Goal: Information Seeking & Learning: Learn about a topic

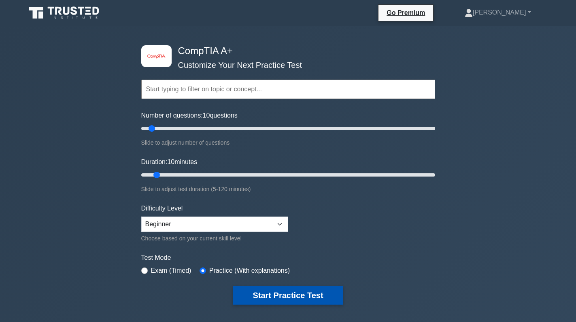
click at [278, 298] on button "Start Practice Test" at bounding box center [287, 295] width 109 height 19
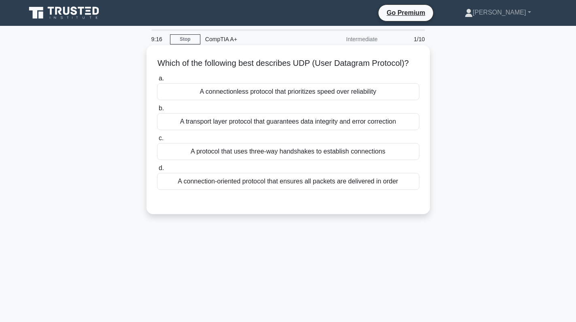
click at [314, 96] on div "A connectionless protocol that prioritizes speed over reliability" at bounding box center [288, 91] width 262 height 17
click at [157, 81] on input "a. A connectionless protocol that prioritizes speed over reliability" at bounding box center [157, 78] width 0 height 5
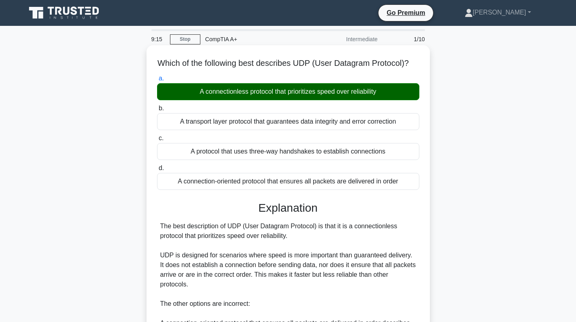
scroll to position [157, 0]
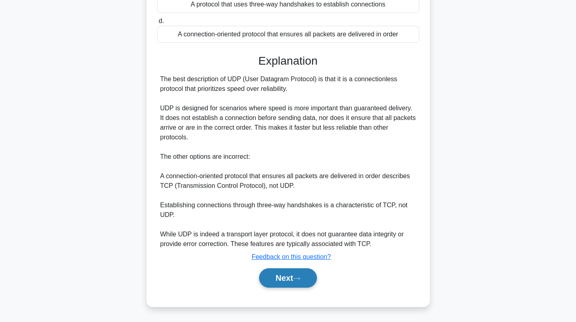
click at [290, 276] on button "Next" at bounding box center [288, 278] width 58 height 19
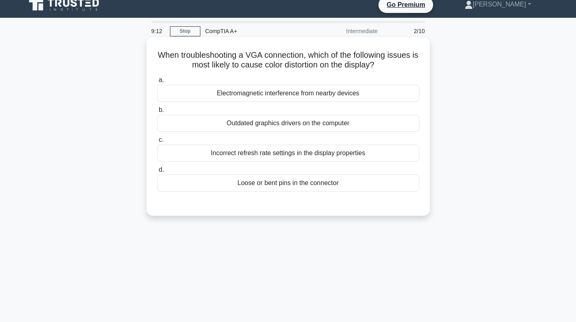
scroll to position [0, 0]
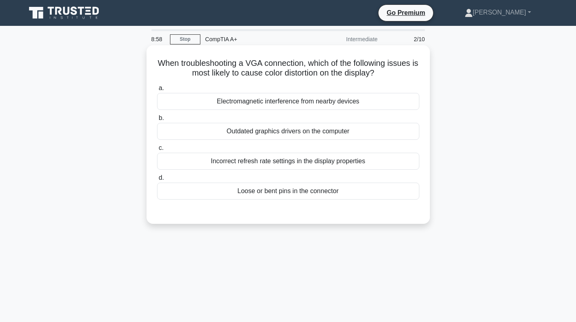
click at [317, 193] on div "Loose or bent pins in the connector" at bounding box center [288, 191] width 262 height 17
click at [157, 181] on input "d. Loose or bent pins in the connector" at bounding box center [157, 178] width 0 height 5
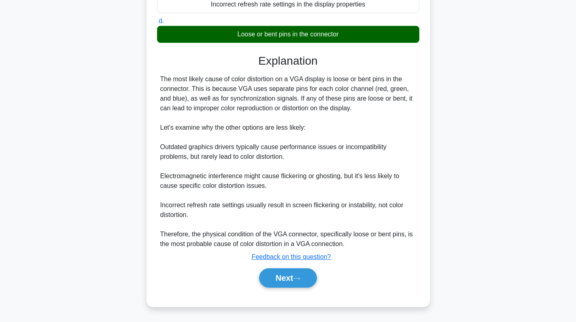
scroll to position [157, 0]
click at [285, 279] on button "Next" at bounding box center [288, 278] width 58 height 19
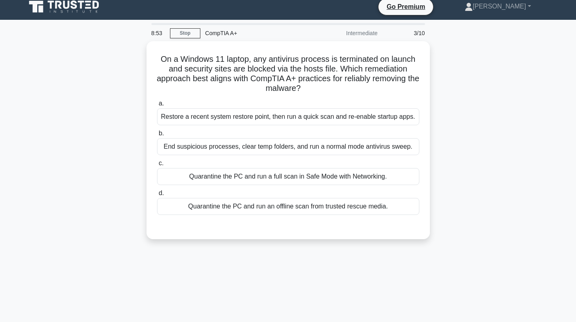
scroll to position [0, 0]
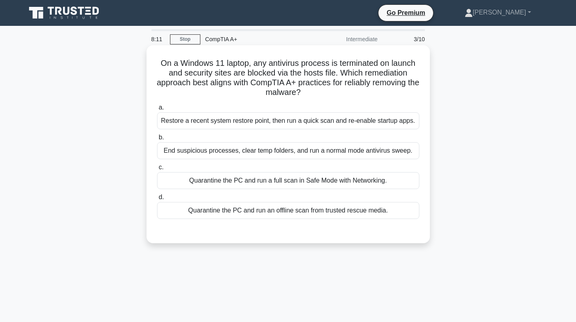
click at [322, 152] on div "End suspicious processes, clear temp folders, and run a normal mode antivirus s…" at bounding box center [288, 150] width 262 height 17
click at [157, 140] on input "b. End suspicious processes, clear temp folders, and run a normal mode antiviru…" at bounding box center [157, 137] width 0 height 5
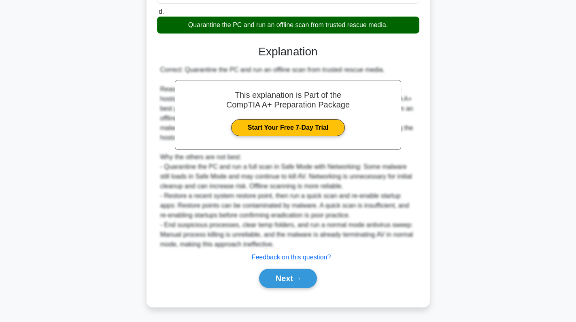
scroll to position [187, 0]
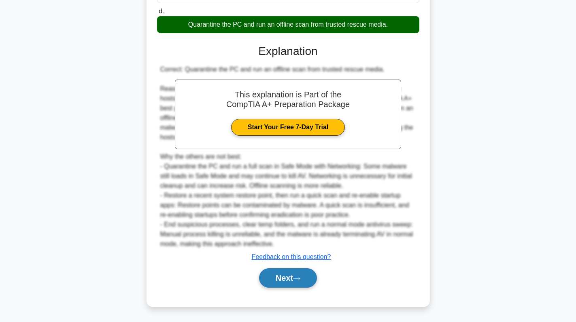
click at [275, 283] on button "Next" at bounding box center [288, 278] width 58 height 19
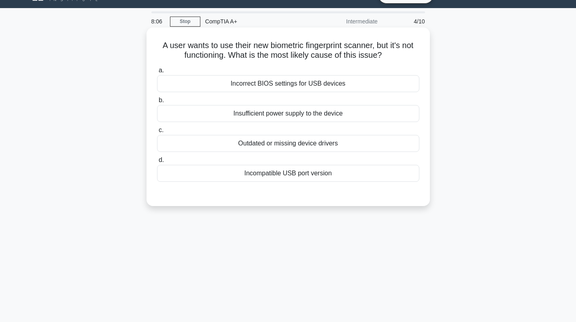
scroll to position [0, 0]
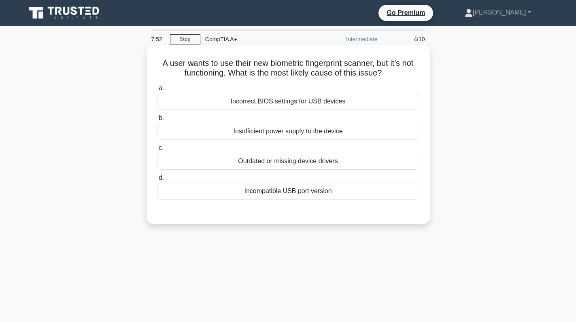
click at [313, 134] on div "Insufficient power supply to the device" at bounding box center [288, 131] width 262 height 17
click at [157, 121] on input "b. Insufficient power supply to the device" at bounding box center [157, 118] width 0 height 5
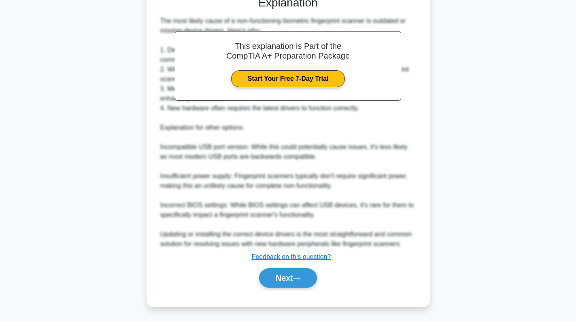
scroll to position [216, 0]
click at [293, 275] on button "Next" at bounding box center [288, 278] width 58 height 19
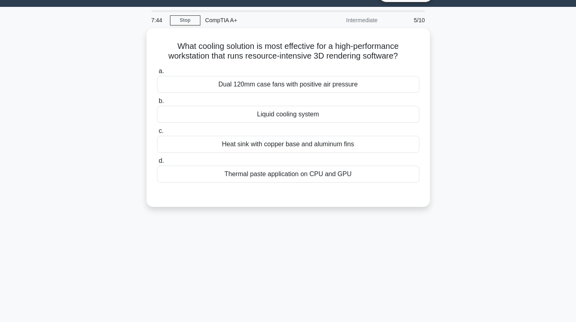
scroll to position [0, 0]
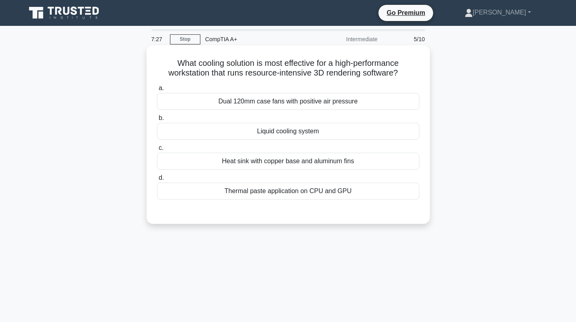
click at [268, 128] on div "Liquid cooling system" at bounding box center [288, 131] width 262 height 17
click at [157, 121] on input "b. Liquid cooling system" at bounding box center [157, 118] width 0 height 5
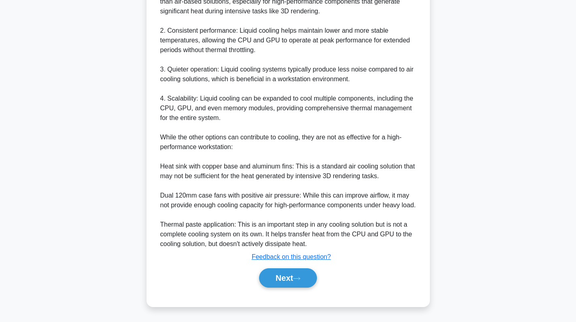
scroll to position [284, 0]
click at [278, 284] on button "Next" at bounding box center [288, 278] width 58 height 19
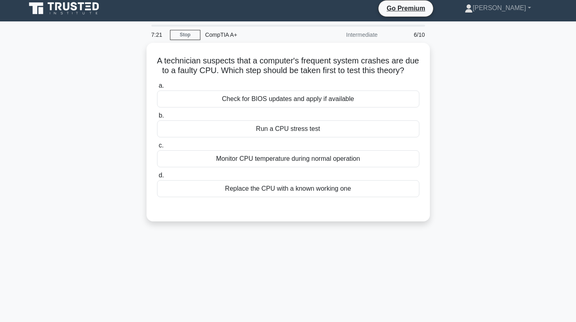
scroll to position [0, 0]
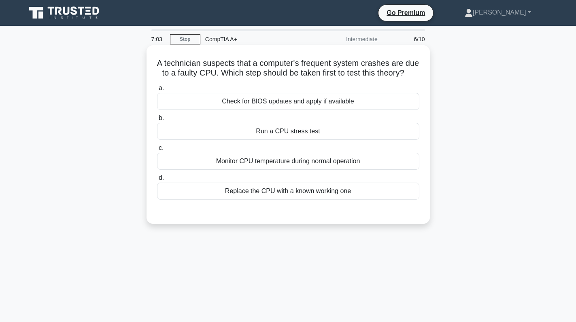
click at [356, 137] on div "Run a CPU stress test" at bounding box center [288, 131] width 262 height 17
click at [157, 121] on input "b. Run a CPU stress test" at bounding box center [157, 118] width 0 height 5
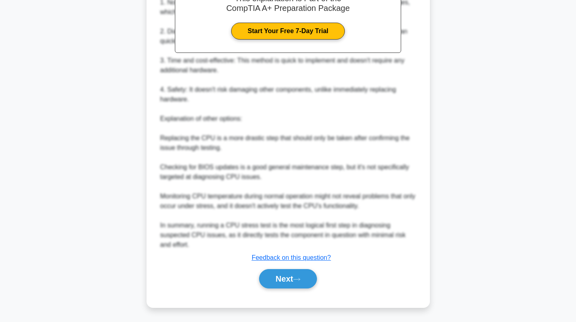
scroll to position [274, 0]
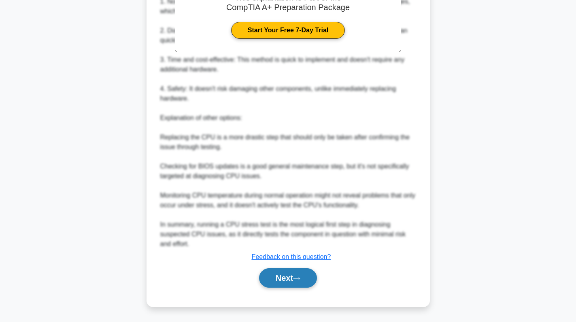
click at [294, 277] on button "Next" at bounding box center [288, 278] width 58 height 19
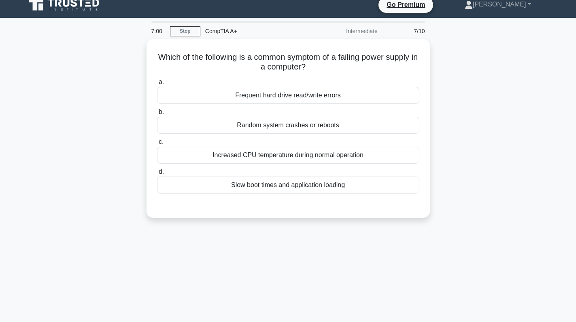
scroll to position [0, 0]
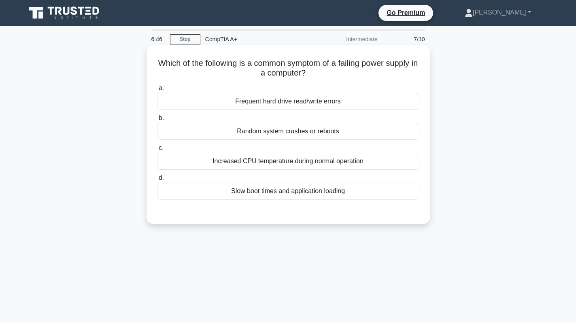
click at [329, 133] on div "Random system crashes or reboots" at bounding box center [288, 131] width 262 height 17
click at [157, 121] on input "b. Random system crashes or reboots" at bounding box center [157, 118] width 0 height 5
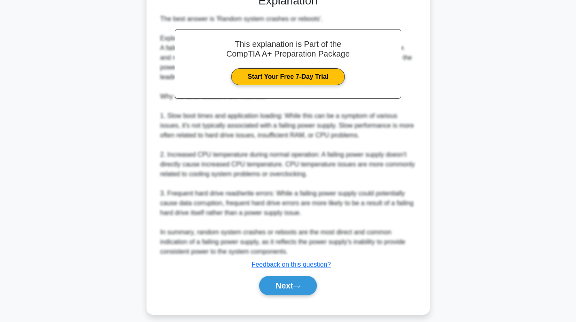
scroll to position [225, 0]
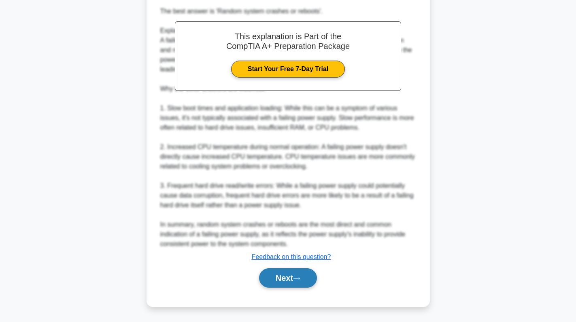
click at [304, 285] on button "Next" at bounding box center [288, 278] width 58 height 19
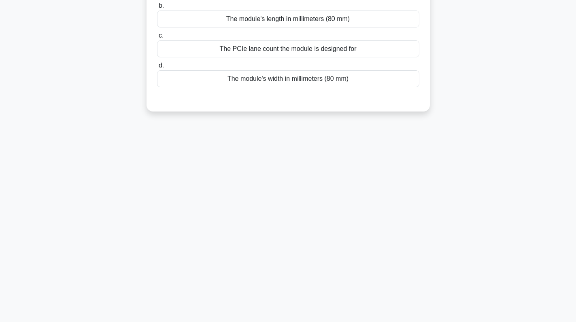
scroll to position [0, 0]
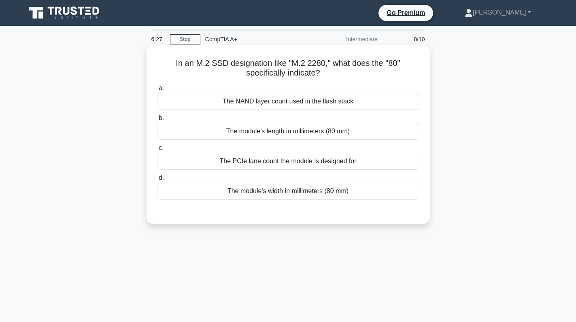
click at [342, 131] on div "The module's length in millimeters (80 mm)" at bounding box center [288, 131] width 262 height 17
click at [157, 121] on input "b. The module's length in millimeters (80 mm)" at bounding box center [157, 118] width 0 height 5
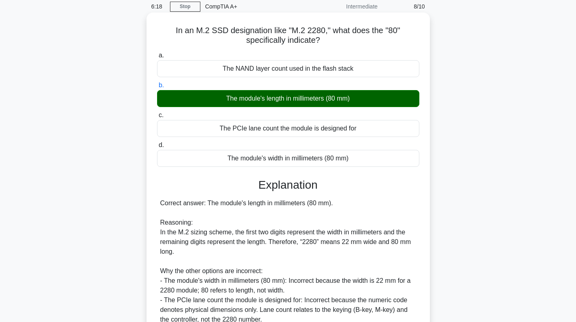
scroll to position [138, 0]
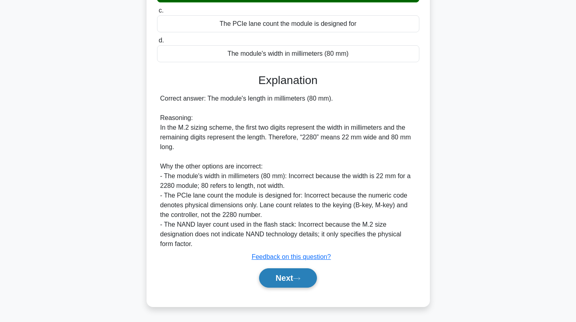
click at [290, 283] on button "Next" at bounding box center [288, 278] width 58 height 19
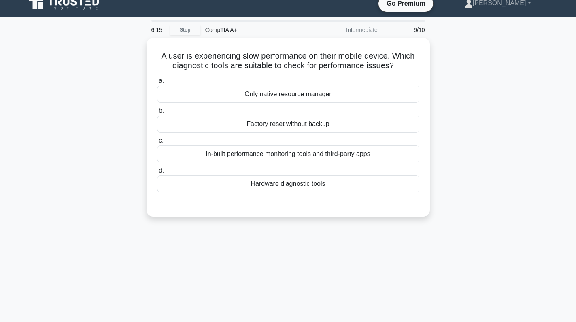
scroll to position [0, 0]
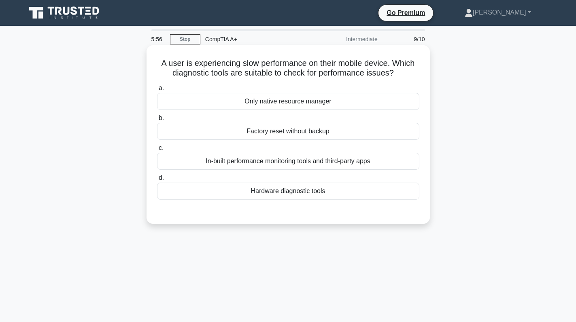
click at [313, 195] on div "Hardware diagnostic tools" at bounding box center [288, 191] width 262 height 17
click at [157, 181] on input "d. Hardware diagnostic tools" at bounding box center [157, 178] width 0 height 5
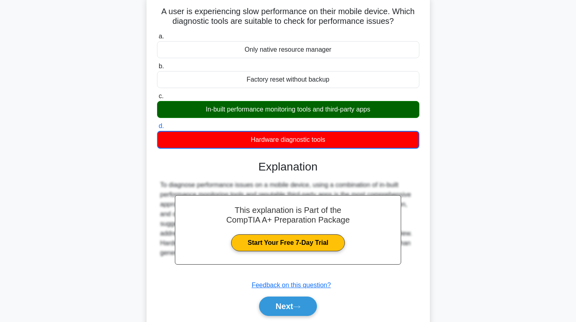
scroll to position [114, 0]
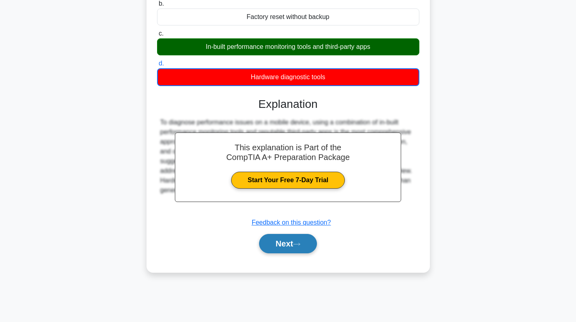
click at [290, 242] on button "Next" at bounding box center [288, 243] width 58 height 19
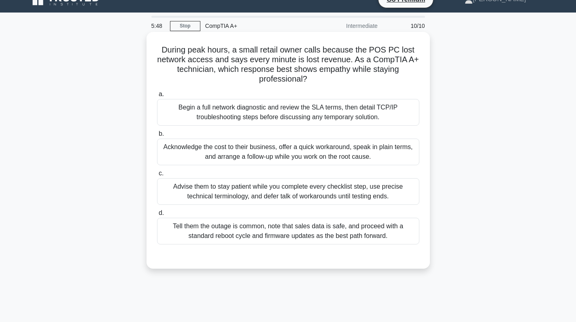
scroll to position [0, 0]
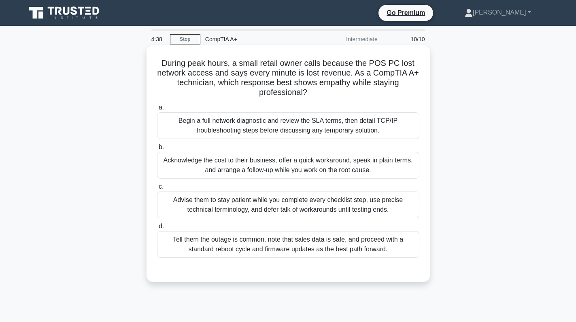
click at [298, 210] on div "Advise them to stay patient while you complete every checklist step, use precis…" at bounding box center [288, 205] width 262 height 27
click at [157, 190] on input "c. Advise them to stay patient while you complete every checklist step, use pre…" at bounding box center [157, 186] width 0 height 5
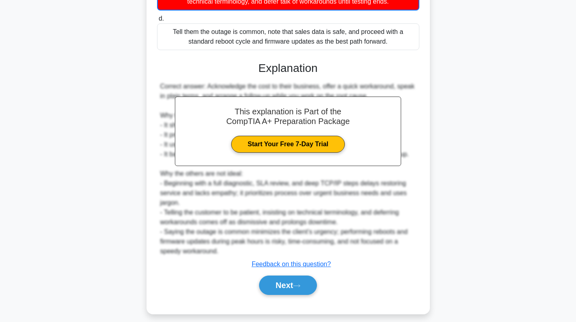
scroll to position [216, 0]
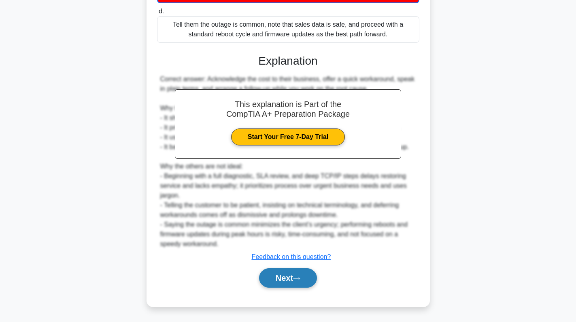
click at [295, 277] on button "Next" at bounding box center [288, 278] width 58 height 19
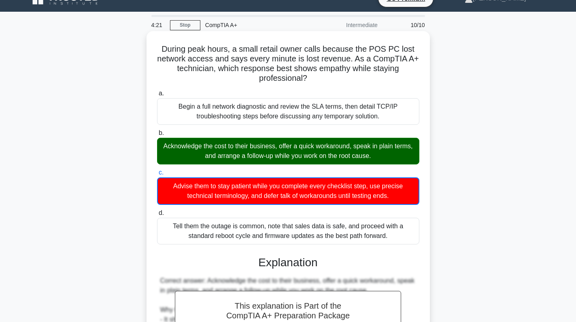
scroll to position [0, 0]
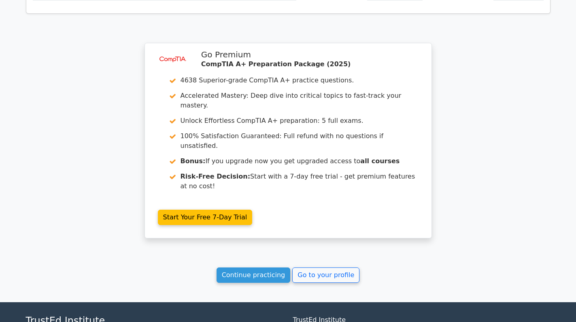
scroll to position [1384, 0]
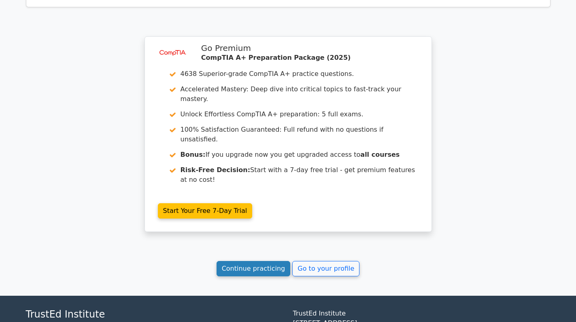
click at [267, 261] on link "Continue practicing" at bounding box center [253, 268] width 74 height 15
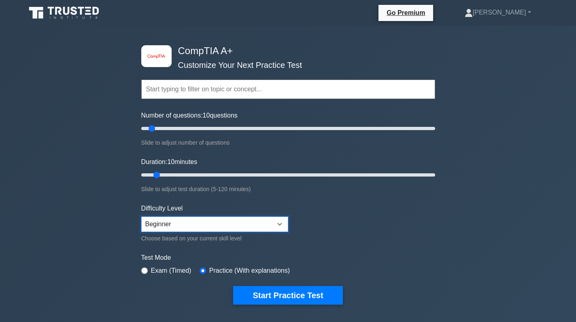
click at [206, 227] on select "Beginner Intermediate Expert" at bounding box center [214, 224] width 147 height 15
select select "intermediate"
click at [141, 217] on select "Beginner Intermediate Expert" at bounding box center [214, 224] width 147 height 15
click at [271, 282] on form "Topics Hardware Operating Systems Networking Security Troubleshooting Mobile De…" at bounding box center [288, 180] width 294 height 250
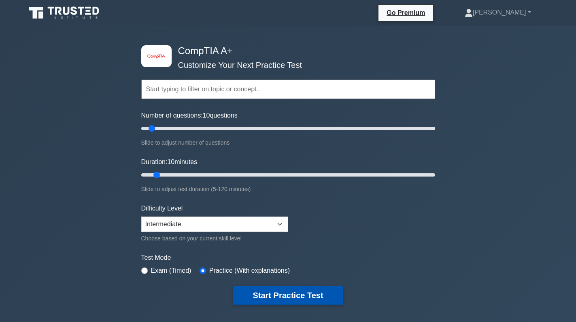
click at [282, 293] on button "Start Practice Test" at bounding box center [287, 295] width 109 height 19
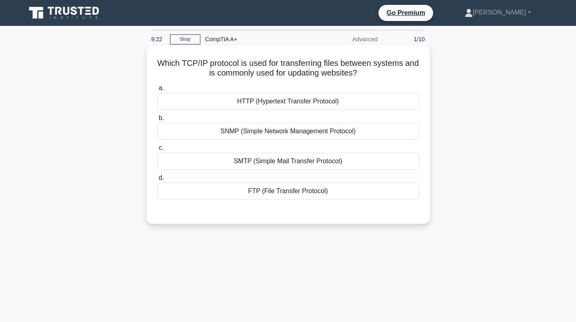
click at [322, 101] on div "HTTP (Hypertext Transfer Protocol)" at bounding box center [288, 101] width 262 height 17
click at [157, 91] on input "a. HTTP (Hypertext Transfer Protocol)" at bounding box center [157, 88] width 0 height 5
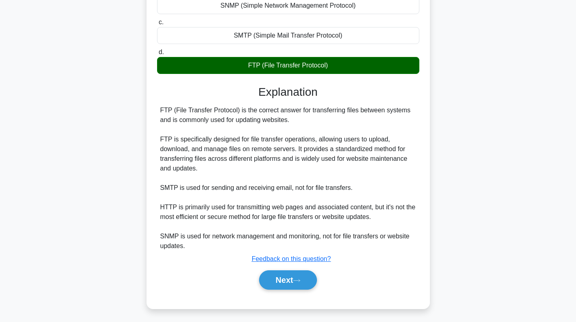
scroll to position [129, 0]
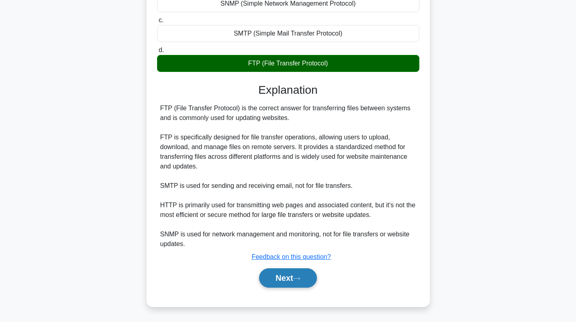
click at [283, 283] on button "Next" at bounding box center [288, 278] width 58 height 19
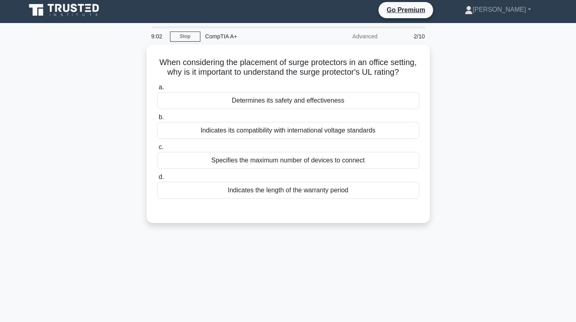
scroll to position [0, 0]
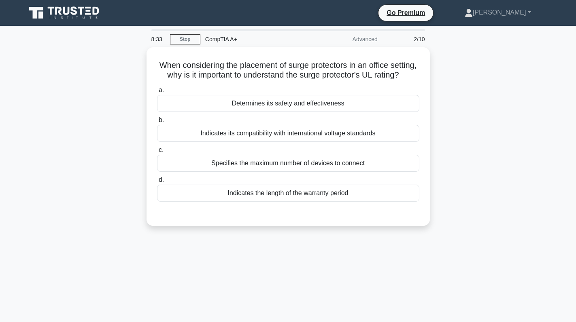
drag, startPoint x: 302, startPoint y: 88, endPoint x: 141, endPoint y: 61, distance: 163.6
click at [141, 61] on div "When considering the placement of surge protectors in an office setting, why is…" at bounding box center [288, 141] width 534 height 189
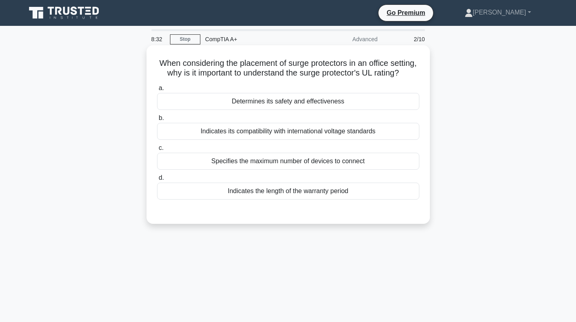
copy h5 "When considering the placement of surge protectors in an office setting, why is…"
click at [291, 125] on label "b. Indicates its compatibility with international voltage standards" at bounding box center [288, 126] width 262 height 27
click at [157, 121] on input "b. Indicates its compatibility with international voltage standards" at bounding box center [157, 118] width 0 height 5
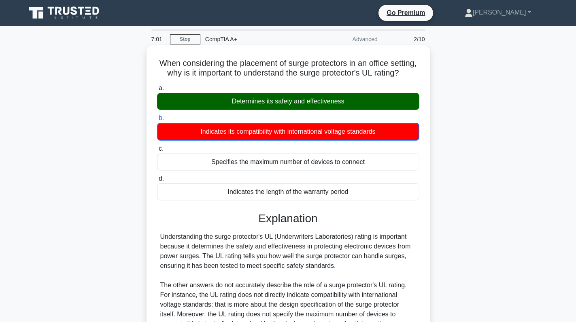
click at [295, 110] on div "Determines its safety and effectiveness" at bounding box center [288, 101] width 262 height 17
click at [157, 91] on input "a. Determines its safety and effectiveness" at bounding box center [157, 88] width 0 height 5
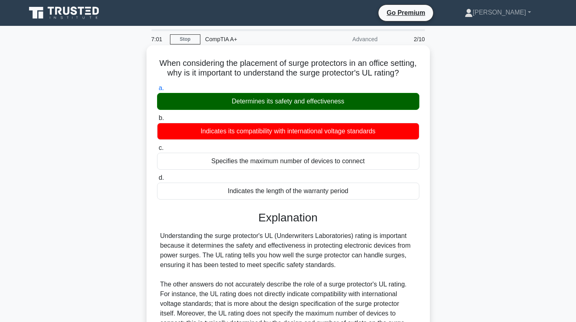
click at [323, 110] on div "Determines its safety and effectiveness" at bounding box center [288, 101] width 262 height 17
click at [157, 91] on input "a. Determines its safety and effectiveness" at bounding box center [157, 88] width 0 height 5
click at [323, 109] on div "Determines its safety and effectiveness" at bounding box center [288, 101] width 262 height 17
click at [157, 91] on input "a. Determines its safety and effectiveness" at bounding box center [157, 88] width 0 height 5
click at [325, 106] on div "Determines its safety and effectiveness" at bounding box center [288, 101] width 262 height 17
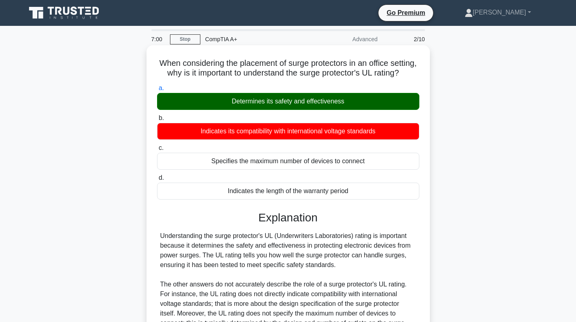
click at [157, 91] on input "a. Determines its safety and effectiveness" at bounding box center [157, 88] width 0 height 5
click at [326, 106] on div "Determines its safety and effectiveness" at bounding box center [288, 101] width 262 height 17
click at [157, 91] on input "a. Determines its safety and effectiveness" at bounding box center [157, 88] width 0 height 5
click at [378, 110] on div "Determines its safety and effectiveness" at bounding box center [288, 101] width 262 height 17
click at [157, 91] on input "a. Determines its safety and effectiveness" at bounding box center [157, 88] width 0 height 5
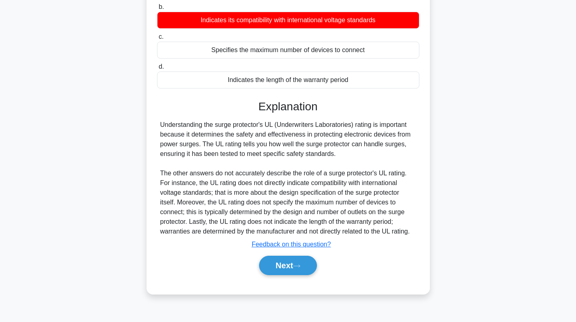
scroll to position [114, 0]
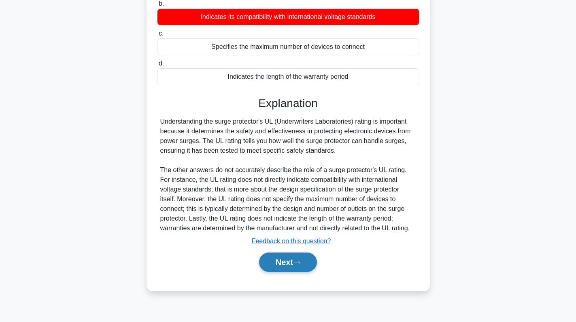
click at [272, 272] on button "Next" at bounding box center [288, 262] width 58 height 19
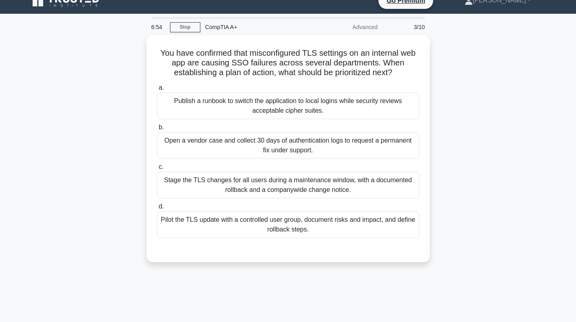
scroll to position [0, 0]
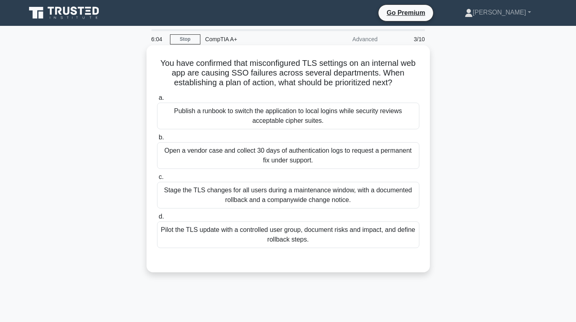
click at [314, 193] on div "Stage the TLS changes for all users during a maintenance window, with a documen…" at bounding box center [288, 195] width 262 height 27
click at [157, 180] on input "c. Stage the TLS changes for all users during a maintenance window, with a docu…" at bounding box center [157, 177] width 0 height 5
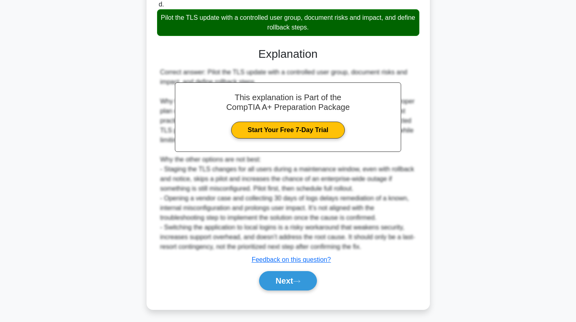
scroll to position [216, 0]
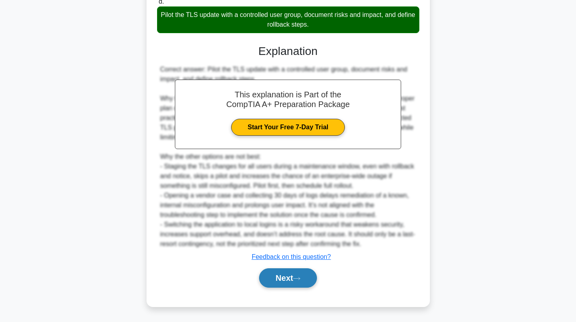
click at [288, 278] on button "Next" at bounding box center [288, 278] width 58 height 19
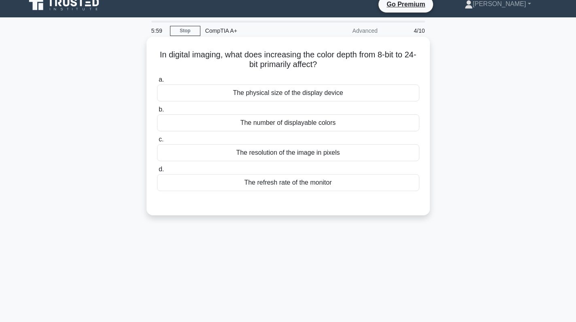
scroll to position [0, 0]
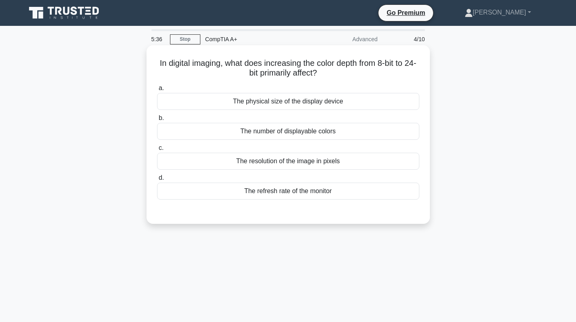
click at [360, 168] on div "The resolution of the image in pixels" at bounding box center [288, 161] width 262 height 17
click at [157, 151] on input "c. The resolution of the image in pixels" at bounding box center [157, 148] width 0 height 5
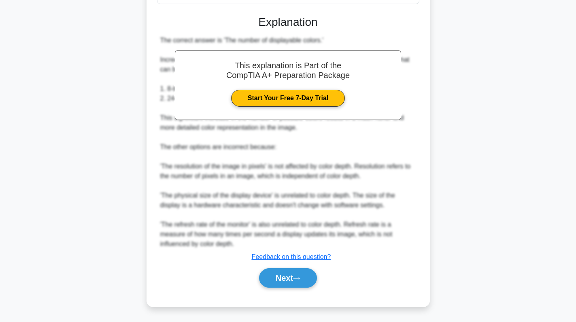
scroll to position [197, 0]
click at [292, 275] on button "Next" at bounding box center [288, 278] width 58 height 19
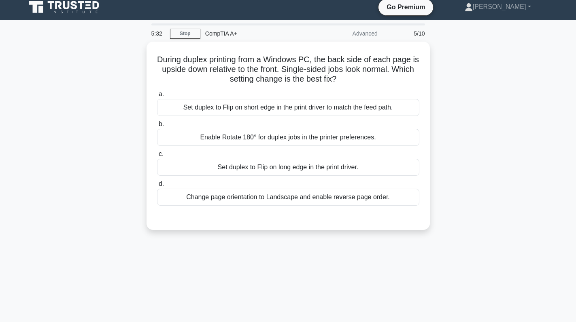
scroll to position [0, 0]
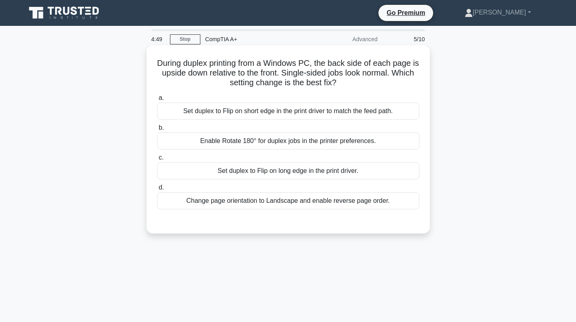
click at [321, 136] on div "Enable Rotate 180° for duplex jobs in the printer preferences." at bounding box center [288, 141] width 262 height 17
click at [157, 131] on input "b. Enable Rotate 180° for duplex jobs in the printer preferences." at bounding box center [157, 127] width 0 height 5
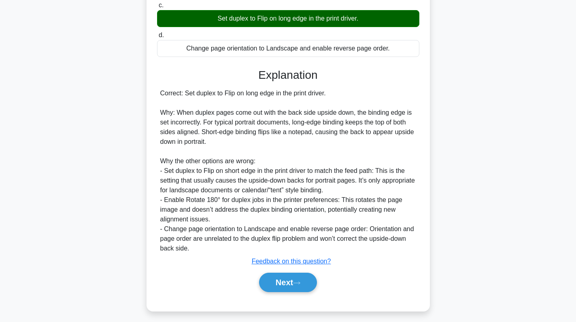
scroll to position [158, 0]
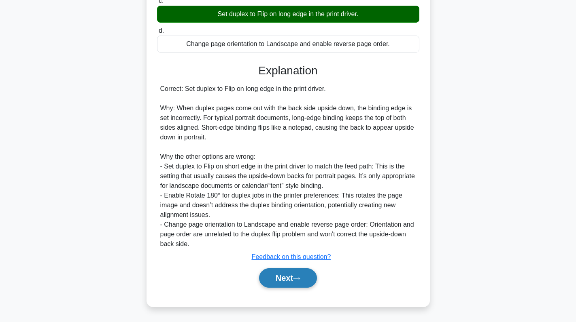
click at [299, 278] on icon at bounding box center [296, 279] width 7 height 4
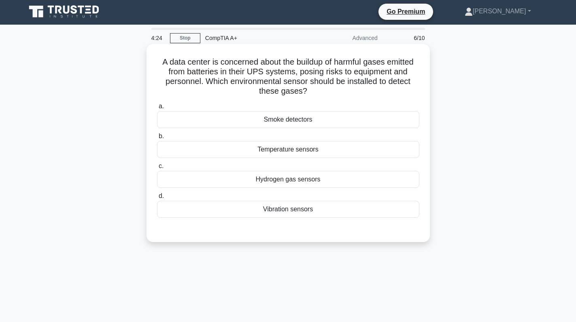
scroll to position [0, 0]
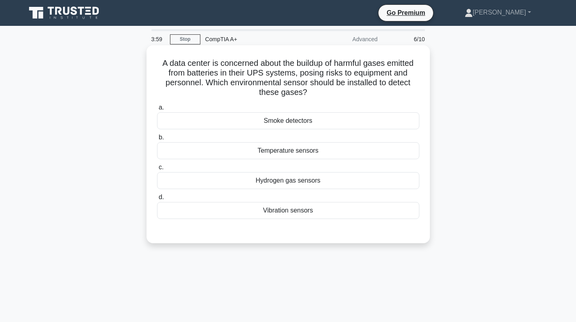
click at [343, 125] on div "Smoke detectors" at bounding box center [288, 120] width 262 height 17
click at [157, 110] on input "a. Smoke detectors" at bounding box center [157, 107] width 0 height 5
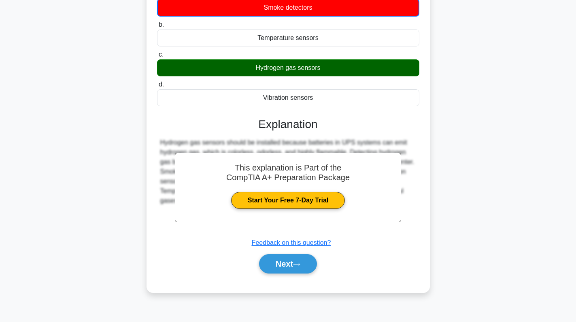
scroll to position [114, 0]
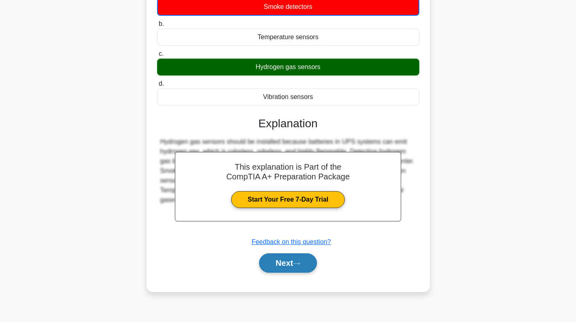
click at [287, 260] on button "Next" at bounding box center [288, 263] width 58 height 19
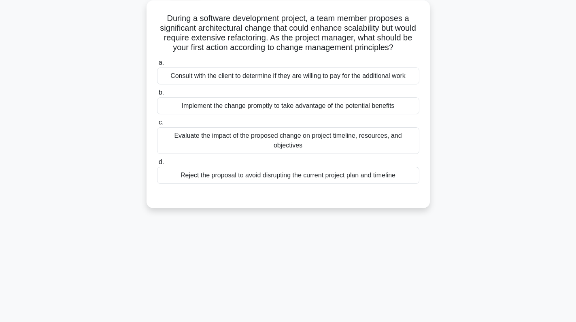
scroll to position [0, 0]
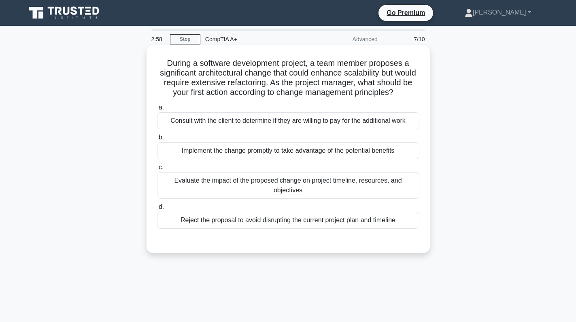
click at [350, 123] on div "Consult with the client to determine if they are willing to pay for the additio…" at bounding box center [288, 120] width 262 height 17
click at [157, 110] on input "a. Consult with the client to determine if they are willing to pay for the addi…" at bounding box center [157, 107] width 0 height 5
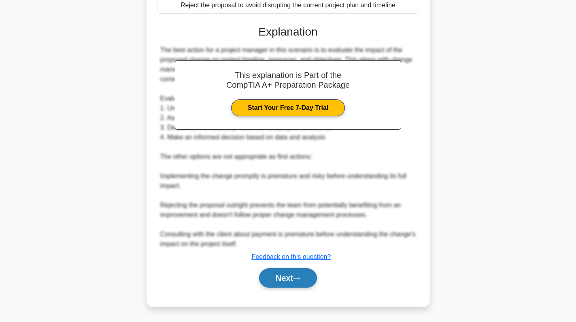
scroll to position [226, 0]
click at [283, 280] on button "Next" at bounding box center [288, 278] width 58 height 19
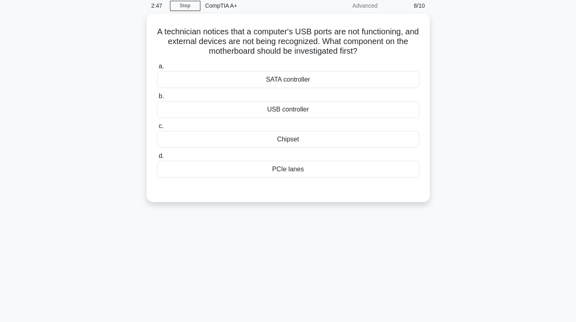
scroll to position [0, 0]
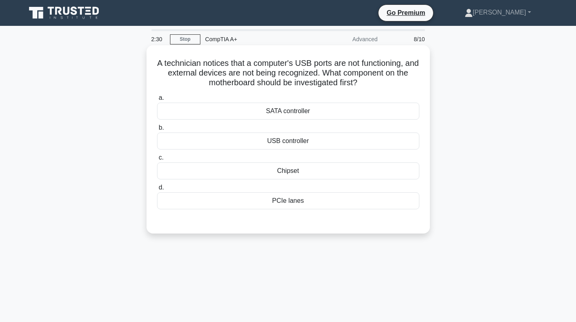
click at [329, 140] on div "USB controller" at bounding box center [288, 141] width 262 height 17
click at [157, 131] on input "b. USB controller" at bounding box center [157, 127] width 0 height 5
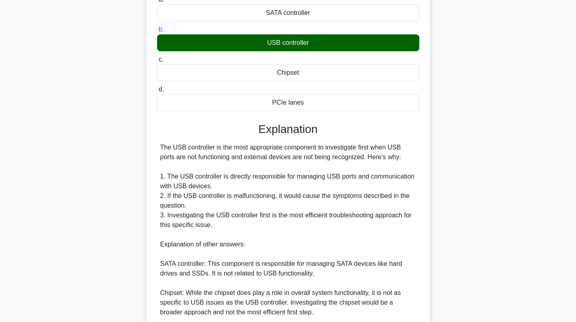
scroll to position [202, 0]
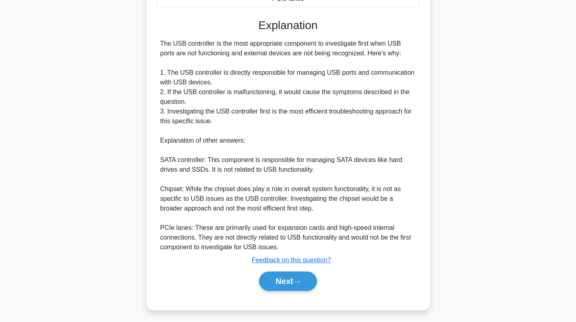
click at [281, 293] on div "Next" at bounding box center [288, 282] width 262 height 26
click at [295, 288] on button "Next" at bounding box center [288, 281] width 58 height 19
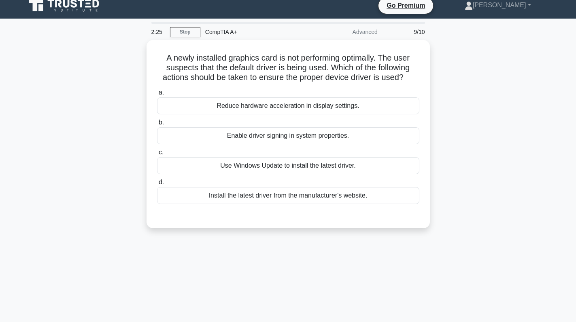
scroll to position [0, 0]
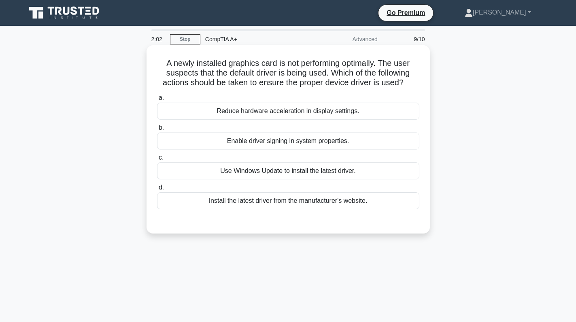
click at [303, 203] on div "Install the latest driver from the manufacturer's website." at bounding box center [288, 201] width 262 height 17
click at [157, 191] on input "d. Install the latest driver from the manufacturer's website." at bounding box center [157, 187] width 0 height 5
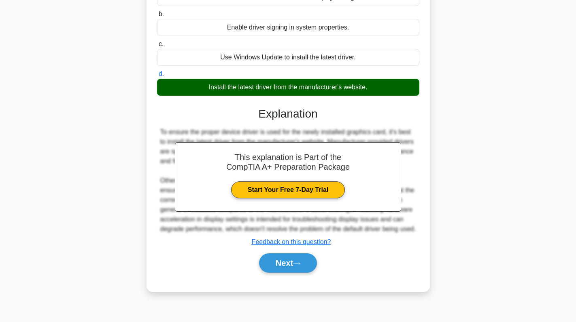
scroll to position [114, 0]
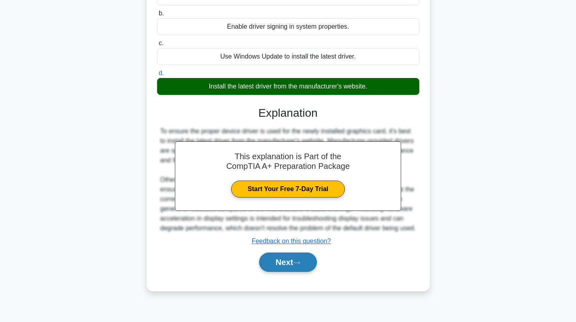
click at [283, 272] on button "Next" at bounding box center [288, 262] width 58 height 19
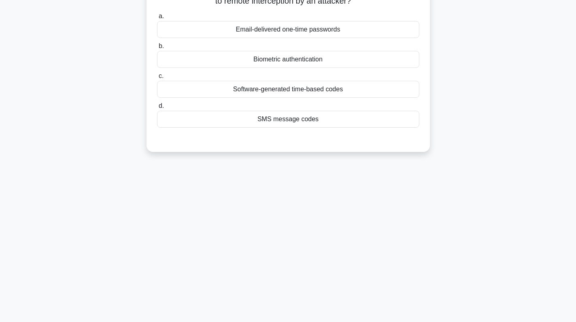
scroll to position [0, 0]
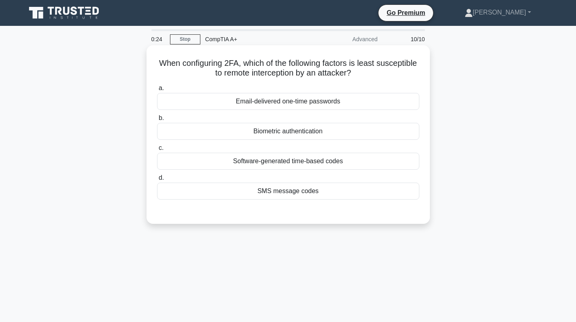
click at [337, 130] on div "Biometric authentication" at bounding box center [288, 131] width 262 height 17
click at [157, 121] on input "b. Biometric authentication" at bounding box center [157, 118] width 0 height 5
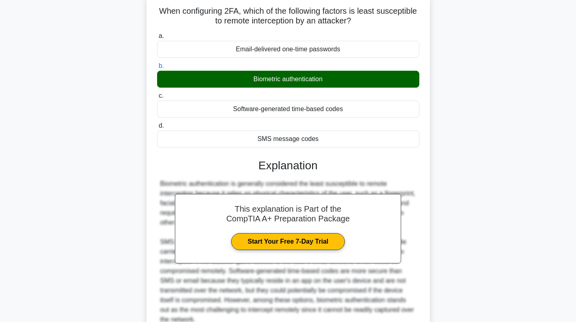
scroll to position [128, 0]
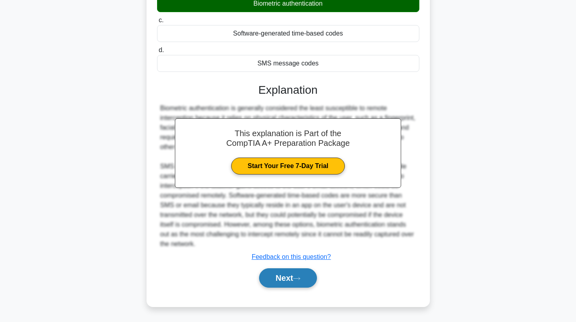
click at [286, 278] on button "Next" at bounding box center [288, 278] width 58 height 19
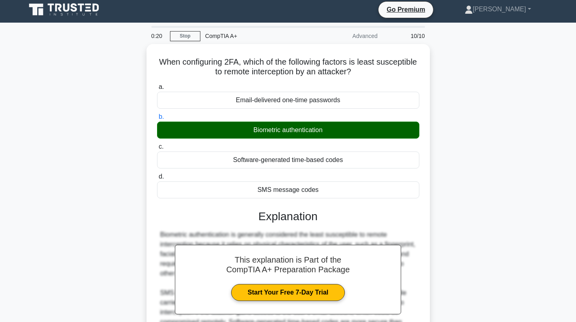
scroll to position [0, 0]
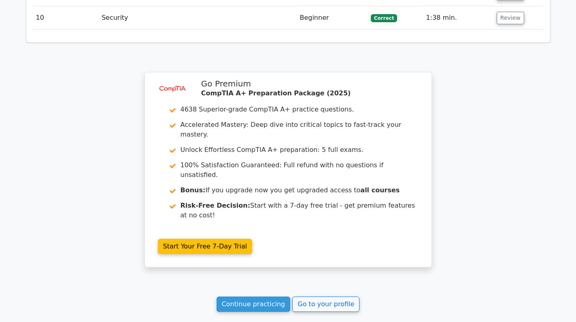
scroll to position [1346, 0]
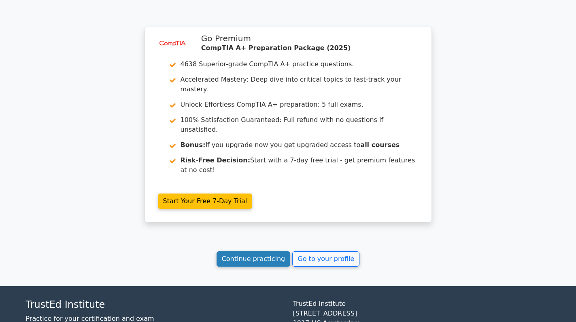
click at [250, 252] on link "Continue practicing" at bounding box center [253, 259] width 74 height 15
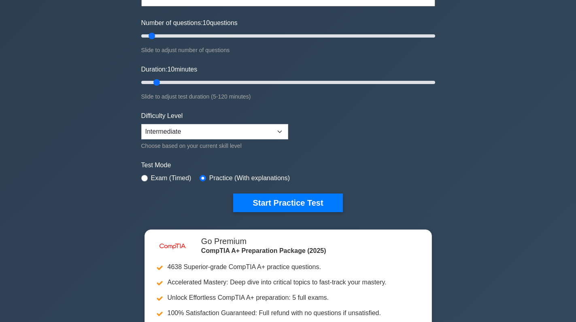
scroll to position [202, 0]
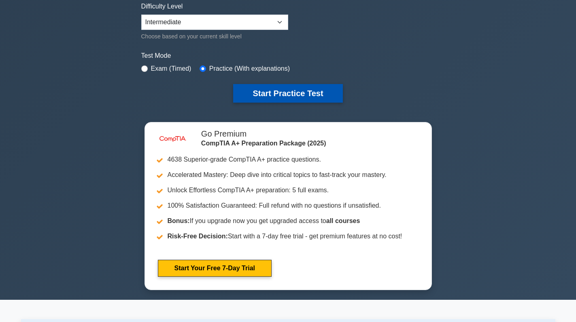
click at [290, 91] on button "Start Practice Test" at bounding box center [287, 93] width 109 height 19
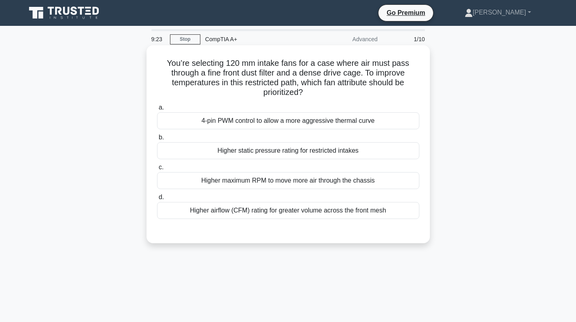
click at [278, 182] on div "Higher maximum RPM to move more air through the chassis" at bounding box center [288, 180] width 262 height 17
click at [157, 170] on input "c. Higher maximum RPM to move more air through the chassis" at bounding box center [157, 167] width 0 height 5
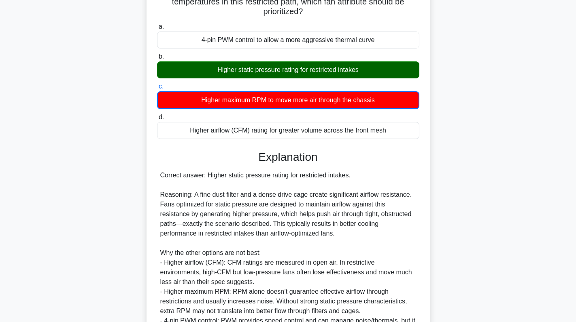
scroll to position [178, 0]
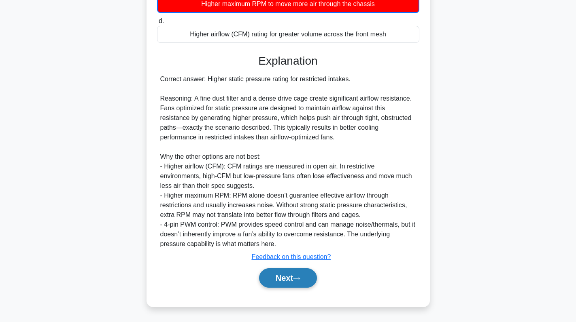
click at [289, 275] on button "Next" at bounding box center [288, 278] width 58 height 19
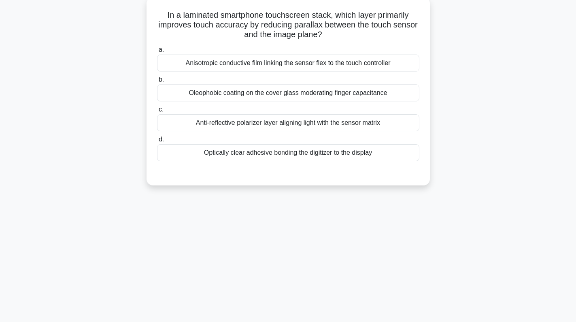
scroll to position [0, 0]
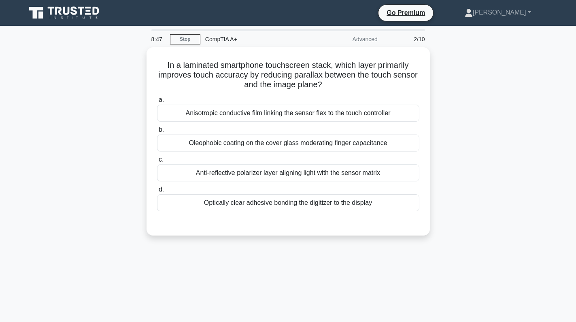
click at [73, 123] on div "In a laminated smartphone touchscreen stack, which layer primarily improves tou…" at bounding box center [288, 146] width 534 height 198
drag, startPoint x: 341, startPoint y: 86, endPoint x: 126, endPoint y: 63, distance: 216.5
click at [126, 63] on div "In a laminated smartphone touchscreen stack, which layer primarily improves tou…" at bounding box center [288, 146] width 534 height 198
copy h5 "In a laminated smartphone touchscreen stack, which layer primarily improves tou…"
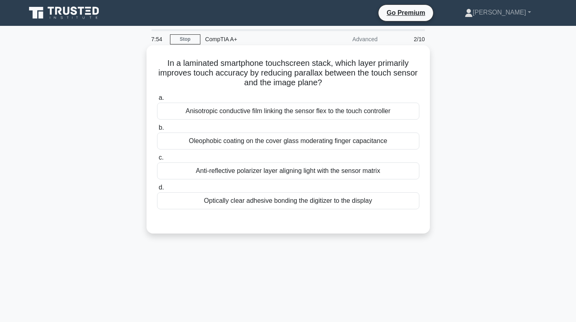
click at [299, 170] on div "Anti-reflective polarizer layer aligning light with the sensor matrix" at bounding box center [288, 171] width 262 height 17
click at [157, 161] on input "c. Anti-reflective polarizer layer aligning light with the sensor matrix" at bounding box center [157, 157] width 0 height 5
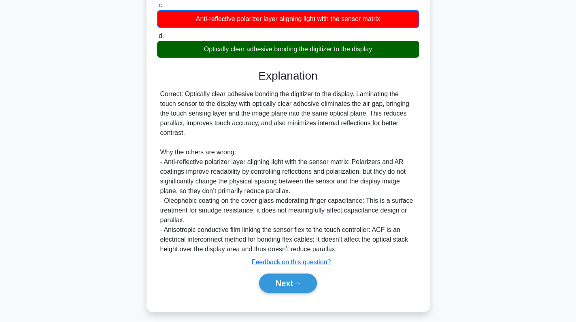
scroll to position [158, 0]
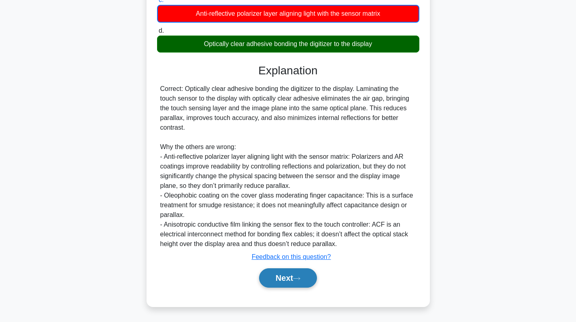
click at [290, 282] on button "Next" at bounding box center [288, 278] width 58 height 19
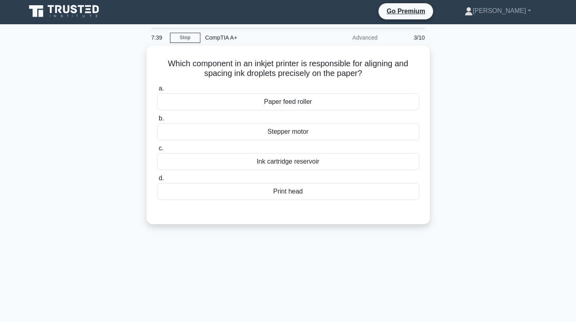
scroll to position [0, 0]
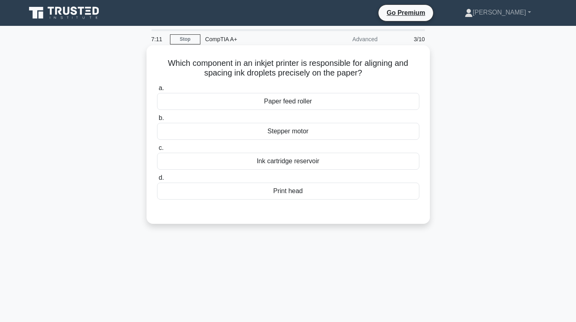
click at [321, 132] on div "Stepper motor" at bounding box center [288, 131] width 262 height 17
click at [157, 121] on input "b. Stepper motor" at bounding box center [157, 118] width 0 height 5
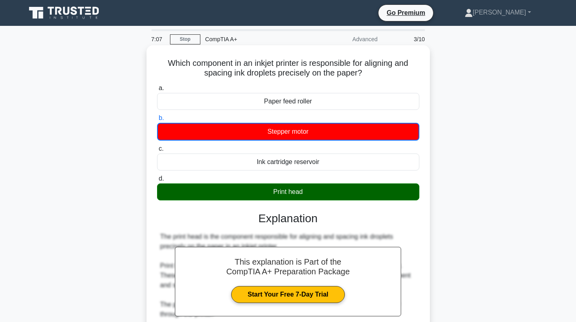
scroll to position [129, 0]
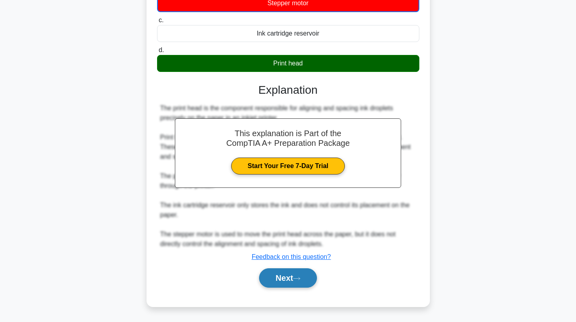
click at [280, 277] on button "Next" at bounding box center [288, 278] width 58 height 19
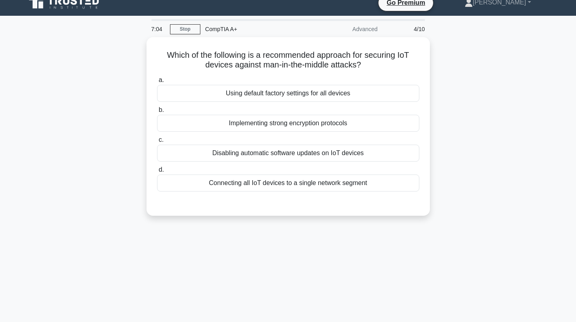
scroll to position [0, 0]
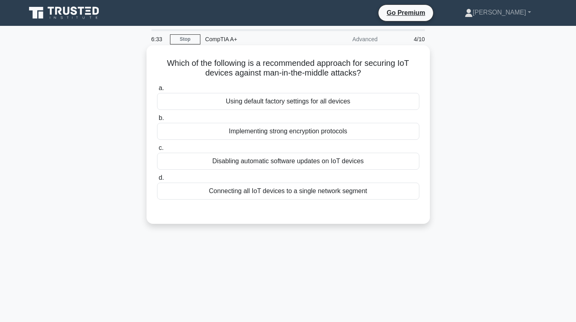
click at [309, 128] on div "Implementing strong encryption protocols" at bounding box center [288, 131] width 262 height 17
click at [157, 121] on input "b. Implementing strong encryption protocols" at bounding box center [157, 118] width 0 height 5
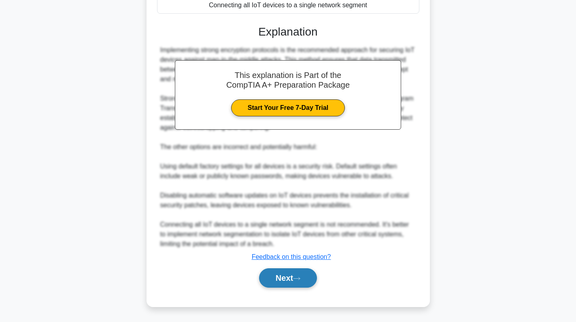
click at [291, 279] on button "Next" at bounding box center [288, 278] width 58 height 19
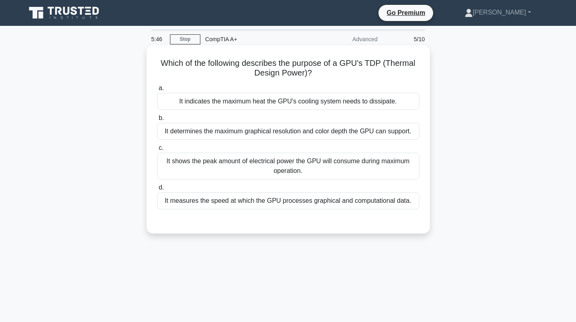
click at [291, 108] on div "It indicates the maximum heat the GPU's cooling system needs to dissipate." at bounding box center [288, 101] width 262 height 17
click at [157, 91] on input "a. It indicates the maximum heat the GPU's cooling system needs to dissipate." at bounding box center [157, 88] width 0 height 5
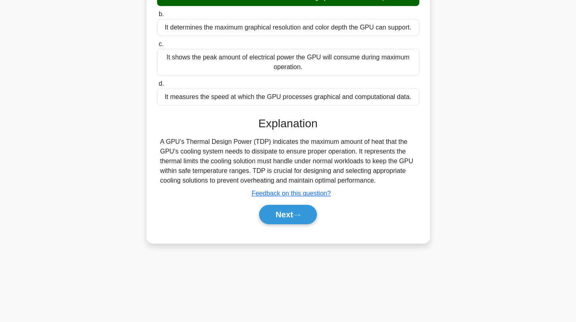
scroll to position [114, 0]
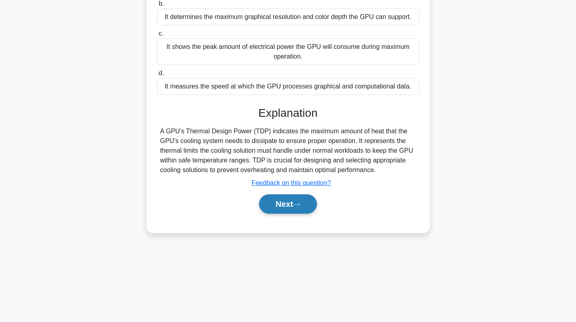
click at [293, 206] on button "Next" at bounding box center [288, 204] width 58 height 19
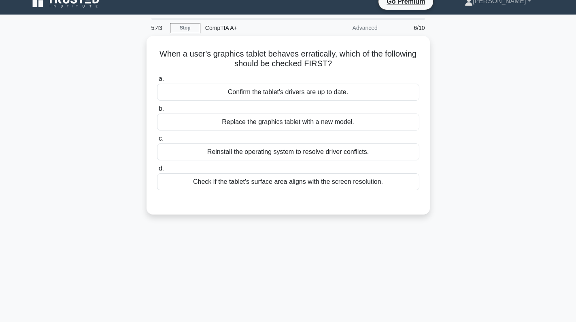
scroll to position [0, 0]
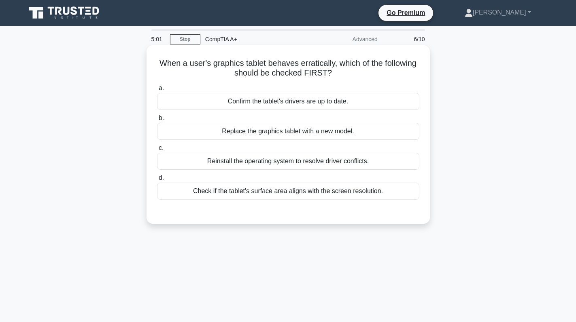
click at [353, 105] on div "Confirm the tablet's drivers are up to date." at bounding box center [288, 101] width 262 height 17
click at [157, 91] on input "a. Confirm the tablet's drivers are up to date." at bounding box center [157, 88] width 0 height 5
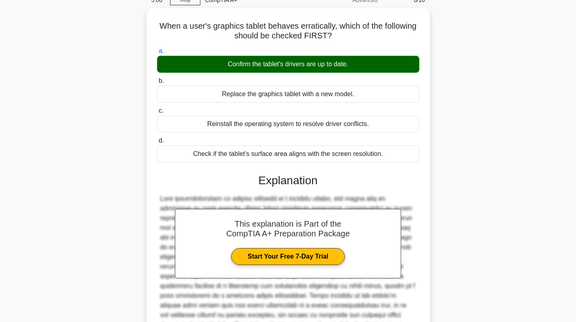
scroll to position [119, 0]
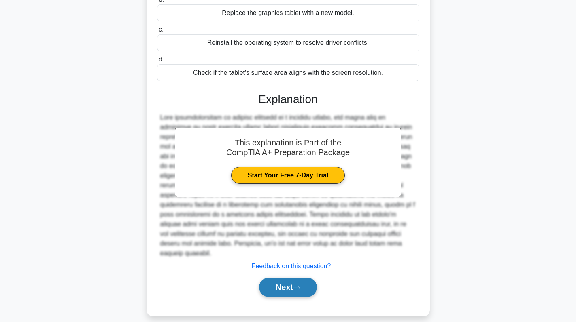
click at [288, 278] on button "Next" at bounding box center [288, 287] width 58 height 19
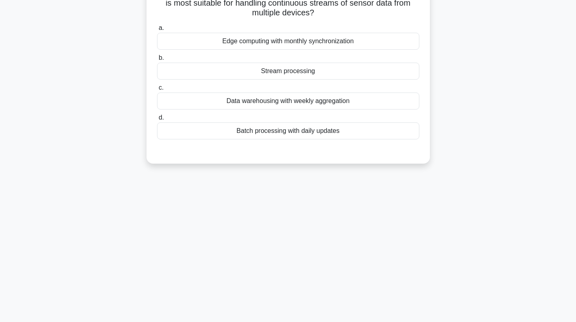
scroll to position [0, 0]
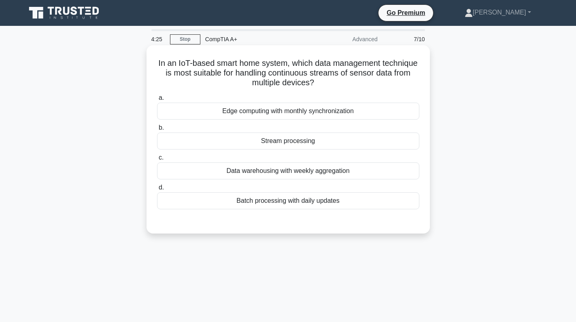
click at [363, 211] on div "a. Edge computing with monthly synchronization b. Stream processing c. d." at bounding box center [288, 151] width 272 height 120
click at [359, 206] on div "Batch processing with daily updates" at bounding box center [288, 201] width 262 height 17
click at [157, 191] on input "d. Batch processing with daily updates" at bounding box center [157, 187] width 0 height 5
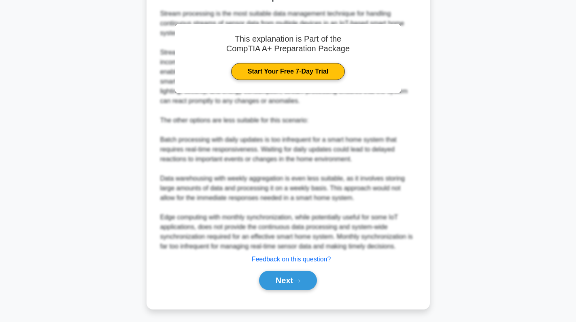
scroll to position [236, 0]
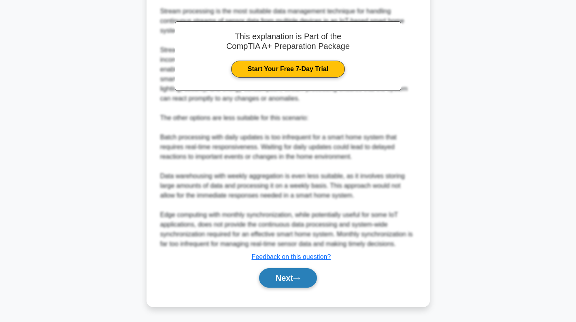
click at [300, 283] on button "Next" at bounding box center [288, 278] width 58 height 19
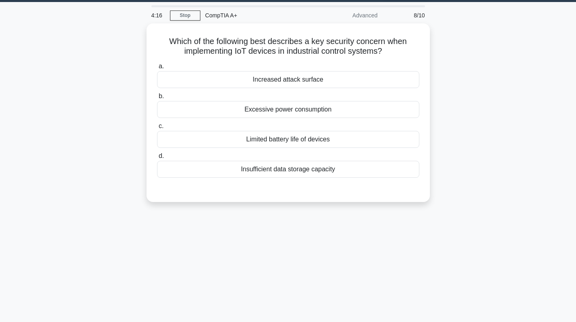
scroll to position [0, 0]
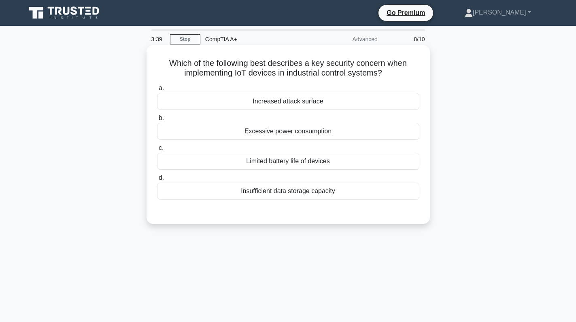
click at [300, 102] on div "Increased attack surface" at bounding box center [288, 101] width 262 height 17
click at [157, 91] on input "a. Increased attack surface" at bounding box center [157, 88] width 0 height 5
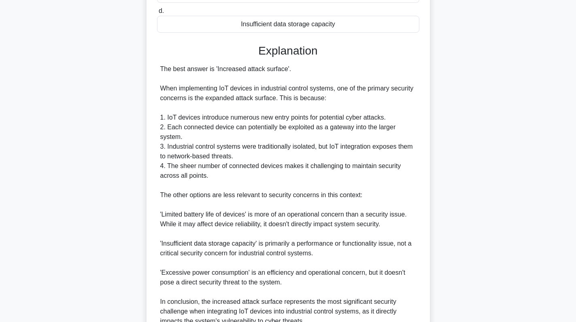
scroll to position [245, 0]
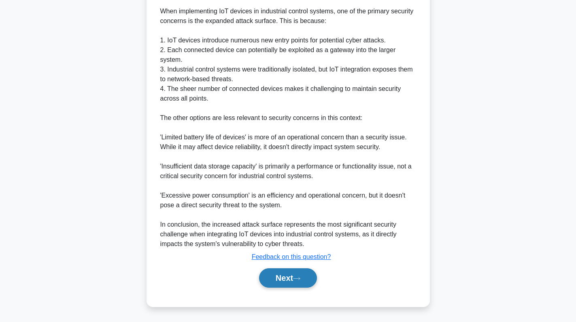
click at [284, 281] on button "Next" at bounding box center [288, 278] width 58 height 19
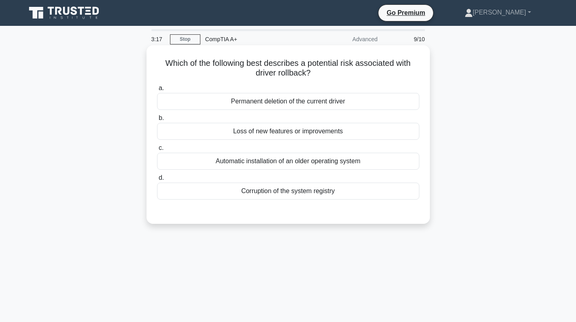
scroll to position [0, 0]
click at [349, 128] on div "Loss of new features or improvements" at bounding box center [288, 131] width 262 height 17
click at [157, 121] on input "b. Loss of new features or improvements" at bounding box center [157, 118] width 0 height 5
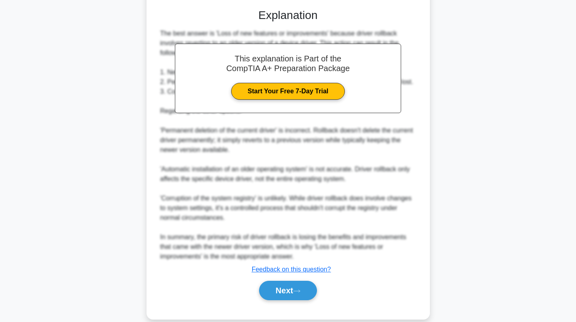
scroll to position [216, 0]
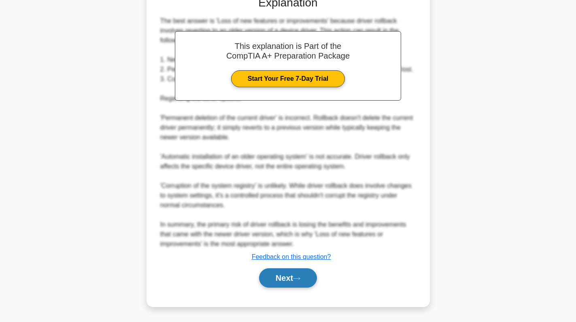
click at [291, 278] on button "Next" at bounding box center [288, 278] width 58 height 19
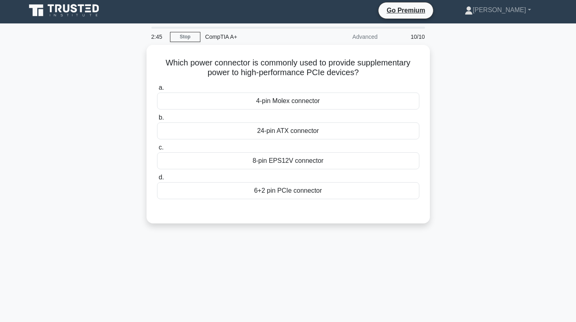
scroll to position [0, 0]
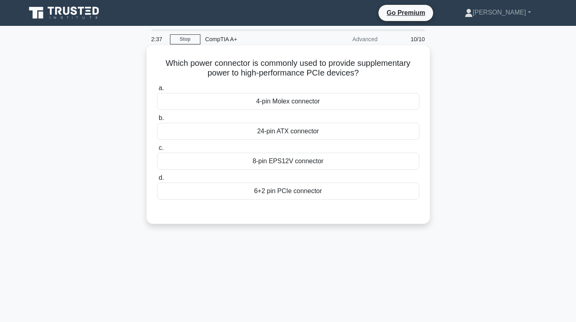
click at [315, 107] on div "4-pin Molex connector" at bounding box center [288, 101] width 262 height 17
click at [157, 91] on input "a. 4-pin Molex connector" at bounding box center [157, 88] width 0 height 5
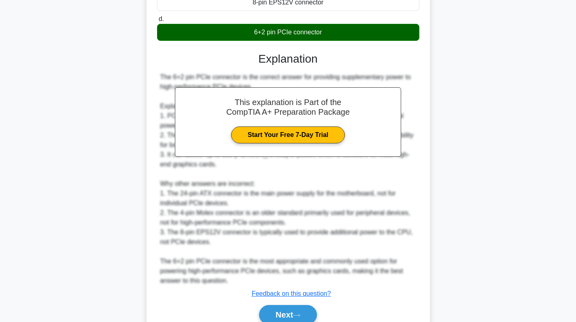
scroll to position [197, 0]
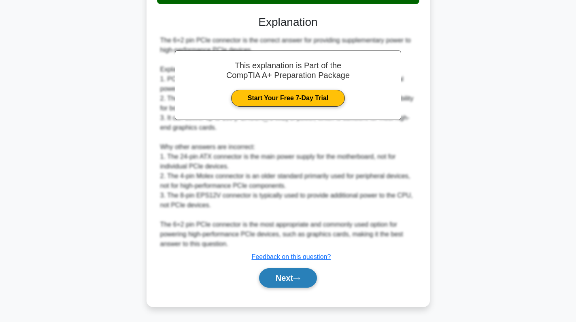
click at [298, 276] on button "Next" at bounding box center [288, 278] width 58 height 19
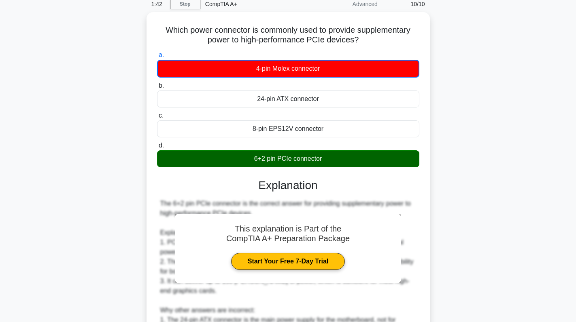
scroll to position [12, 0]
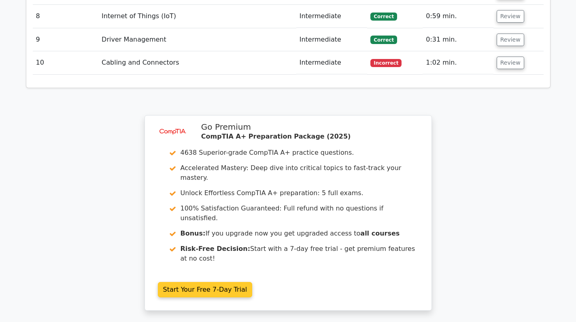
scroll to position [1369, 0]
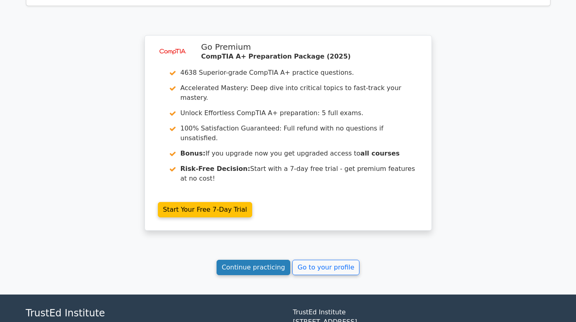
click at [280, 260] on link "Continue practicing" at bounding box center [253, 267] width 74 height 15
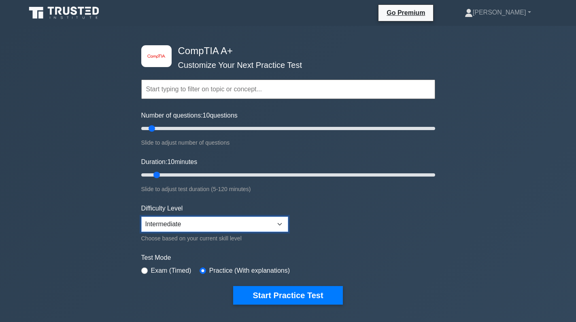
click at [237, 219] on select "Beginner Intermediate Expert" at bounding box center [214, 224] width 147 height 15
click at [237, 226] on select "Beginner Intermediate Expert" at bounding box center [214, 224] width 147 height 15
click at [242, 229] on select "Beginner Intermediate Expert" at bounding box center [214, 224] width 147 height 15
click at [141, 217] on select "Beginner Intermediate Expert" at bounding box center [214, 224] width 147 height 15
click at [237, 248] on form "Topics Hardware Operating Systems Networking Security Troubleshooting Mobile De…" at bounding box center [288, 180] width 294 height 250
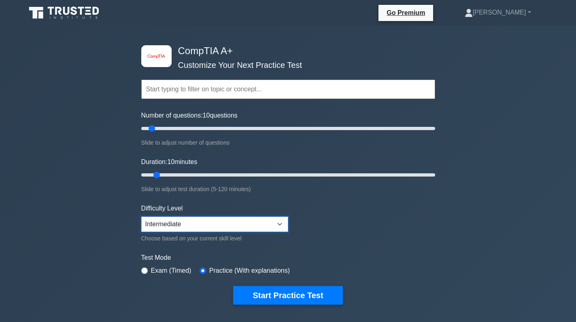
drag, startPoint x: 234, startPoint y: 221, endPoint x: 232, endPoint y: 227, distance: 6.5
click at [234, 222] on select "Beginner Intermediate Expert" at bounding box center [214, 224] width 147 height 15
select select "beginner"
click at [141, 217] on select "Beginner Intermediate Expert" at bounding box center [214, 224] width 147 height 15
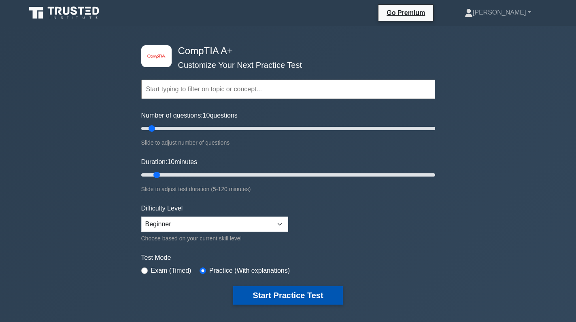
click at [267, 290] on button "Start Practice Test" at bounding box center [287, 295] width 109 height 19
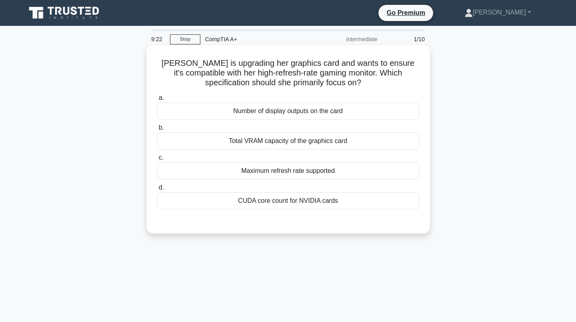
click at [329, 177] on div "Maximum refresh rate supported" at bounding box center [288, 171] width 262 height 17
click at [157, 161] on input "c. Maximum refresh rate supported" at bounding box center [157, 157] width 0 height 5
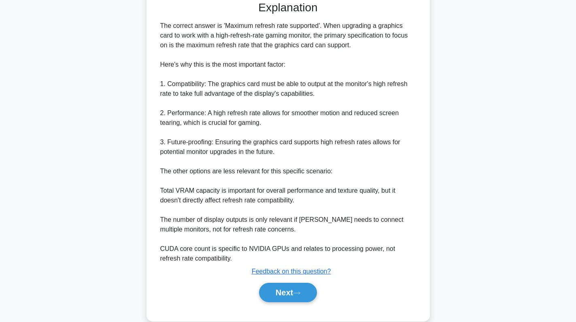
scroll to position [235, 0]
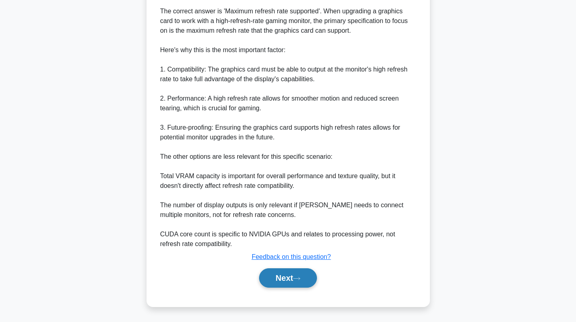
click at [306, 284] on button "Next" at bounding box center [288, 278] width 58 height 19
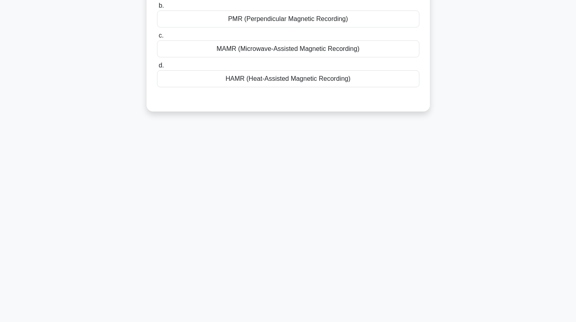
scroll to position [0, 0]
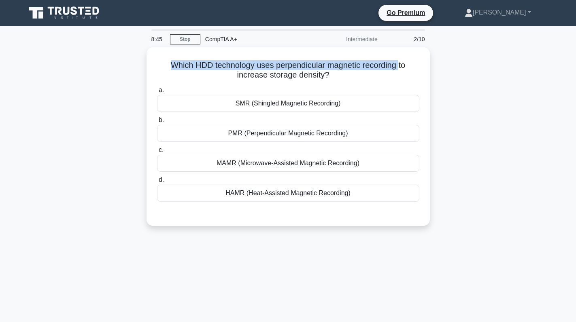
drag, startPoint x: 401, startPoint y: 63, endPoint x: 144, endPoint y: 66, distance: 257.3
click at [144, 66] on div "Which HDD technology uses perpendicular magnetic recording to increase storage …" at bounding box center [288, 141] width 534 height 189
copy h5 "Which HDD technology uses perpendicular magnetic recording"
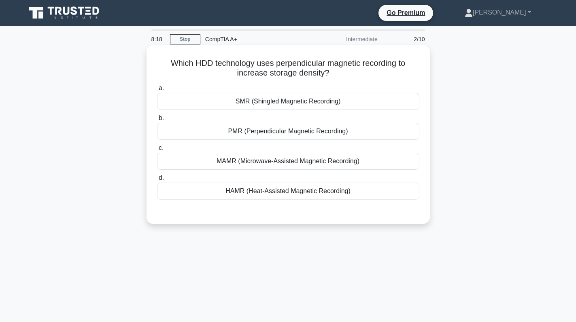
click at [345, 133] on div "PMR (Perpendicular Magnetic Recording)" at bounding box center [288, 131] width 262 height 17
click at [157, 121] on input "b. PMR (Perpendicular Magnetic Recording)" at bounding box center [157, 118] width 0 height 5
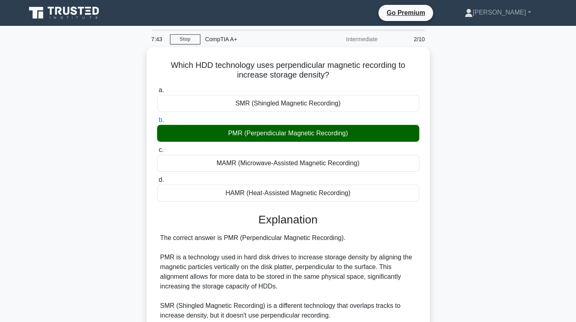
drag, startPoint x: 513, startPoint y: 142, endPoint x: 499, endPoint y: 150, distance: 16.7
click at [513, 142] on div "Which HDD technology uses perpendicular magnetic recording to increase storage …" at bounding box center [288, 266] width 534 height 438
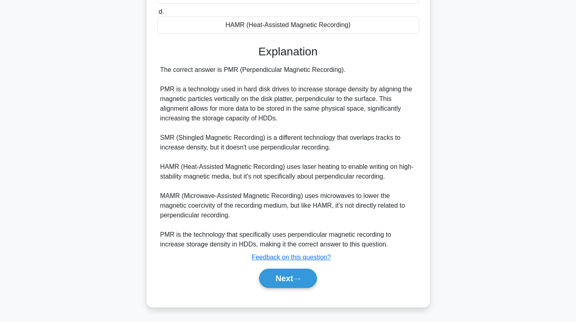
scroll to position [167, 0]
click at [289, 273] on button "Next" at bounding box center [288, 278] width 58 height 19
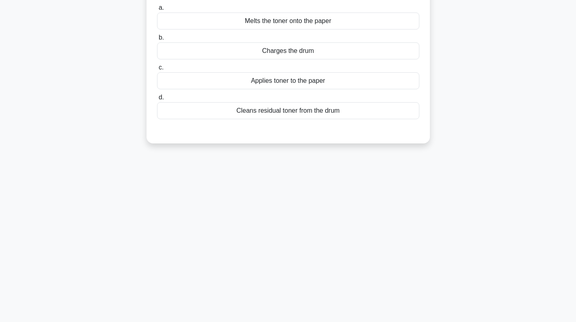
scroll to position [0, 0]
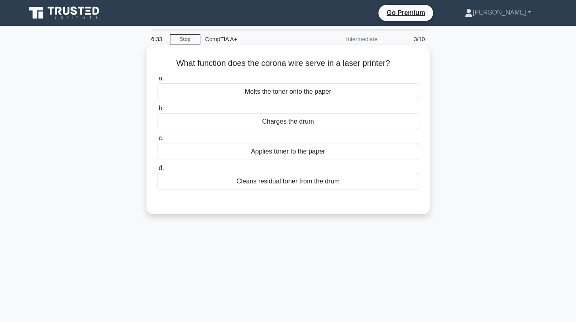
click at [297, 116] on div "Charges the drum" at bounding box center [288, 121] width 262 height 17
click at [157, 111] on input "b. Charges the drum" at bounding box center [157, 108] width 0 height 5
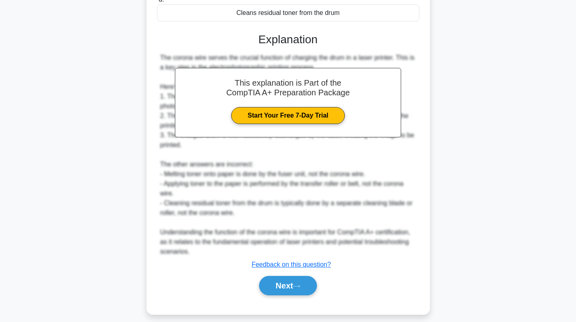
scroll to position [177, 0]
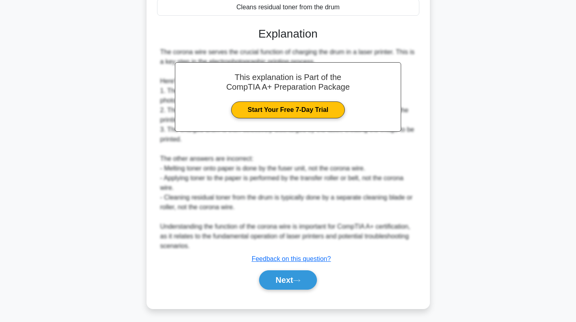
click at [53, 153] on div "What function does the corona wire serve in a laser printer? .spinner_0XTQ{tran…" at bounding box center [288, 95] width 534 height 448
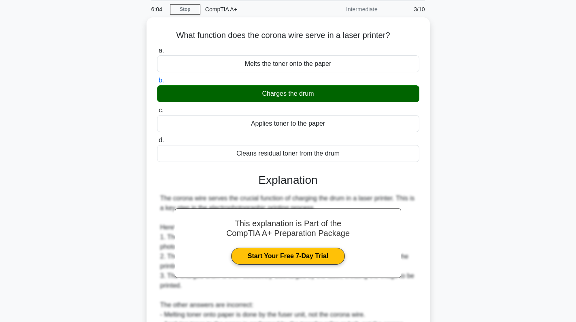
scroll to position [0, 0]
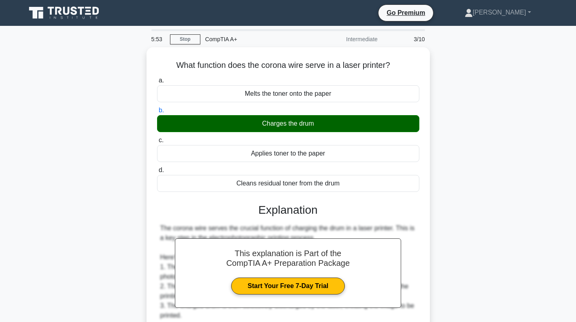
click at [502, 175] on div "What function does the corona wire serve in a laser printer? .spinner_0XTQ{tran…" at bounding box center [288, 271] width 534 height 448
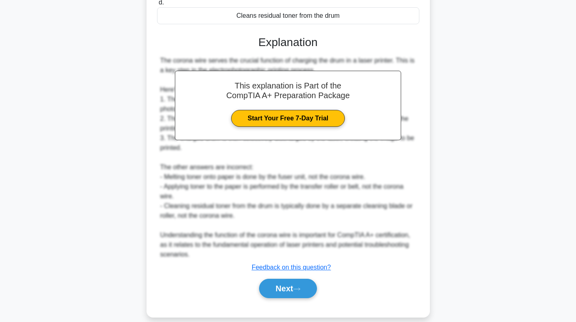
scroll to position [177, 0]
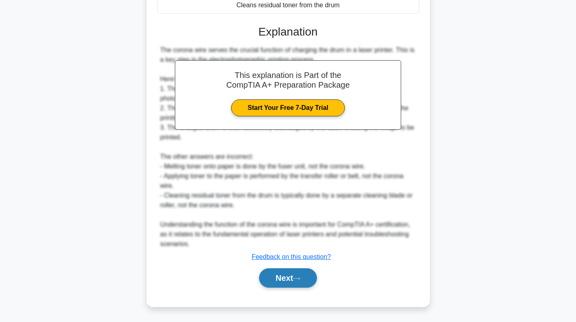
click at [284, 282] on button "Next" at bounding box center [288, 278] width 58 height 19
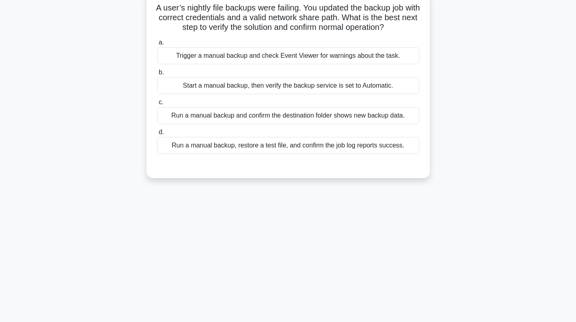
scroll to position [0, 0]
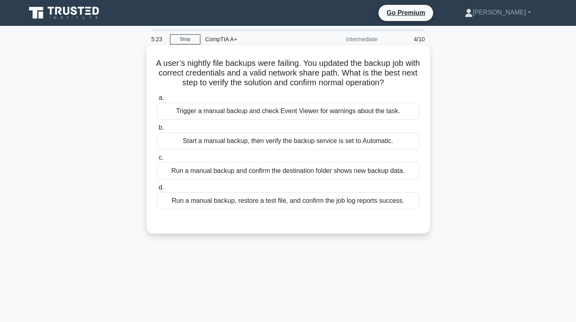
click at [287, 176] on div "Run a manual backup and confirm the destination folder shows new backup data." at bounding box center [288, 171] width 262 height 17
click at [157, 161] on input "c. Run a manual backup and confirm the destination folder shows new backup data." at bounding box center [157, 157] width 0 height 5
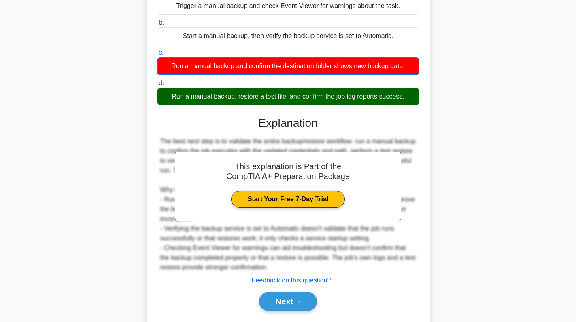
scroll to position [129, 0]
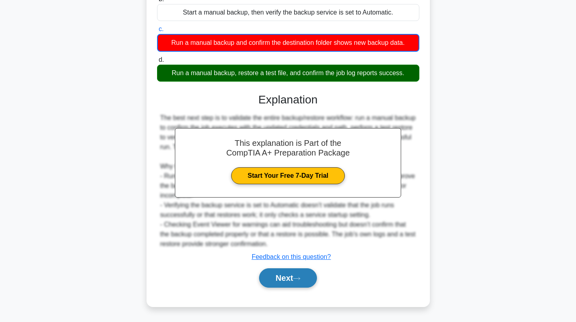
click at [278, 278] on button "Next" at bounding box center [288, 278] width 58 height 19
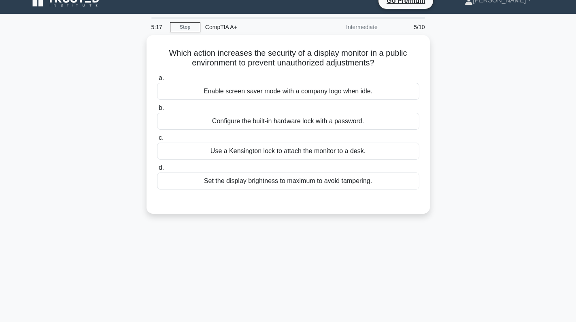
scroll to position [0, 0]
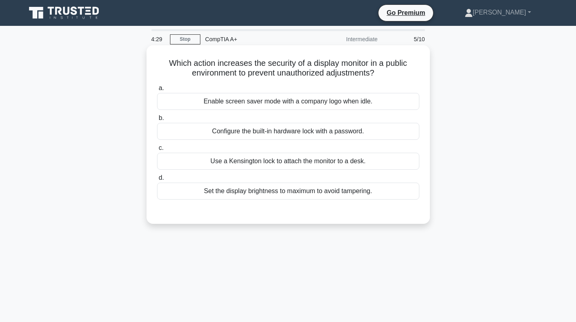
click at [342, 97] on div "Enable screen saver mode with a company logo when idle." at bounding box center [288, 101] width 262 height 17
click at [157, 91] on input "a. Enable screen saver mode with a company logo when idle." at bounding box center [157, 88] width 0 height 5
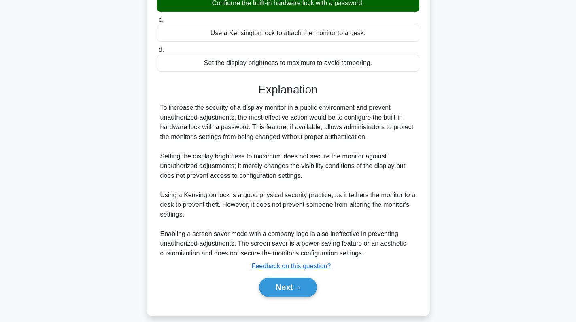
scroll to position [139, 0]
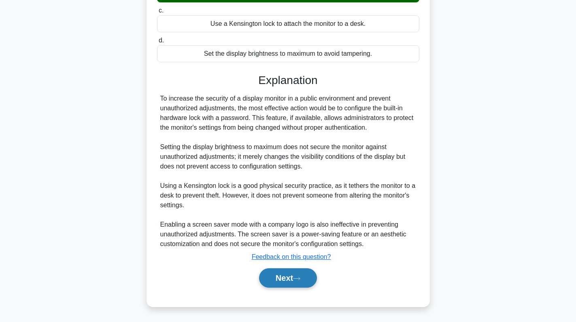
click at [290, 271] on button "Next" at bounding box center [288, 278] width 58 height 19
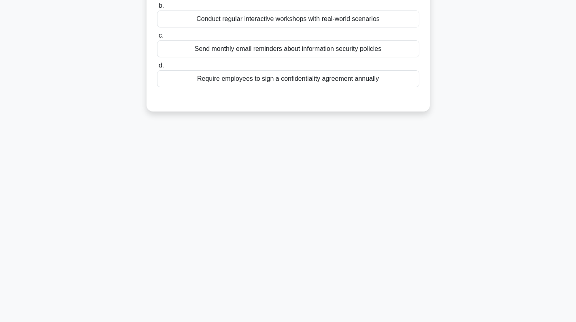
scroll to position [0, 0]
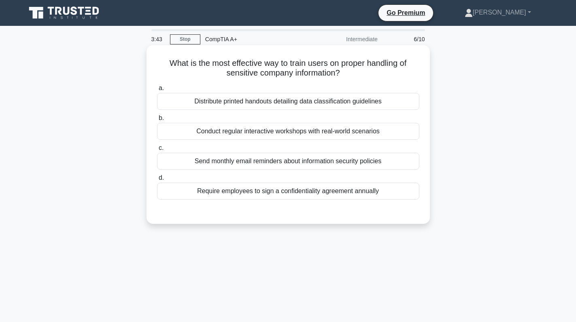
click at [264, 189] on div "Require employees to sign a confidentiality agreement annually" at bounding box center [288, 191] width 262 height 17
click at [157, 181] on input "d. Require employees to sign a confidentiality agreement annually" at bounding box center [157, 178] width 0 height 5
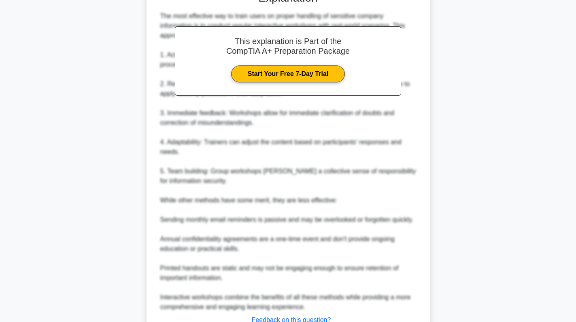
scroll to position [243, 0]
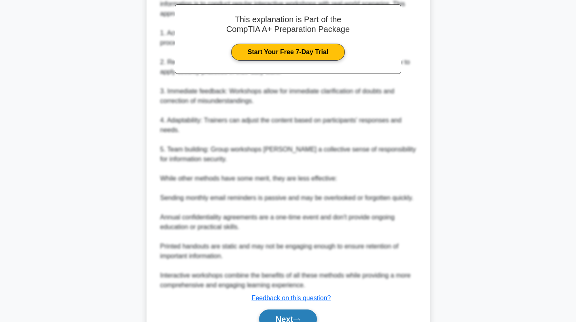
click at [281, 316] on button "Next" at bounding box center [288, 319] width 58 height 19
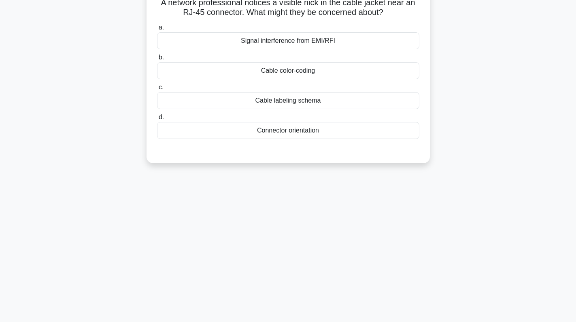
scroll to position [0, 0]
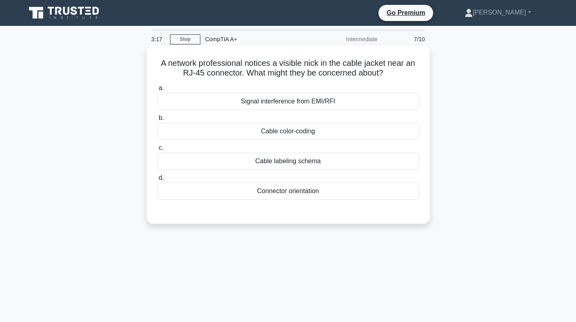
drag, startPoint x: 392, startPoint y: 78, endPoint x: 151, endPoint y: 66, distance: 241.4
click at [151, 66] on div "A network professional notices a visible nick in the cable jacket near an RJ-45…" at bounding box center [288, 135] width 277 height 172
copy h5 "A network professional notices a visible nick in the cable jacket near an RJ-45…"
click at [354, 104] on div "Signal interference from EMI/RFI" at bounding box center [288, 101] width 262 height 17
click at [157, 91] on input "a. Signal interference from EMI/RFI" at bounding box center [157, 88] width 0 height 5
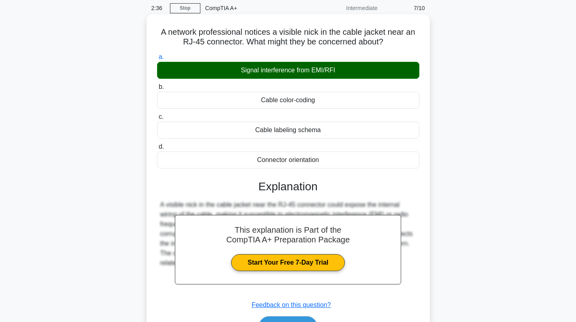
scroll to position [114, 0]
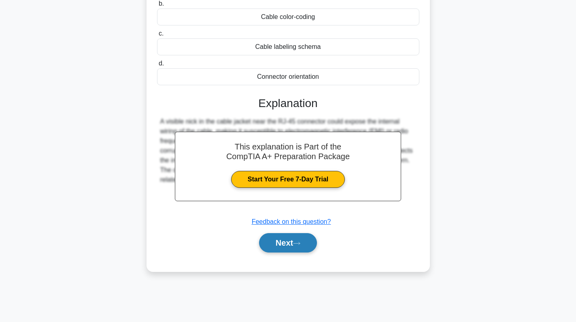
click at [273, 244] on button "Next" at bounding box center [288, 242] width 58 height 19
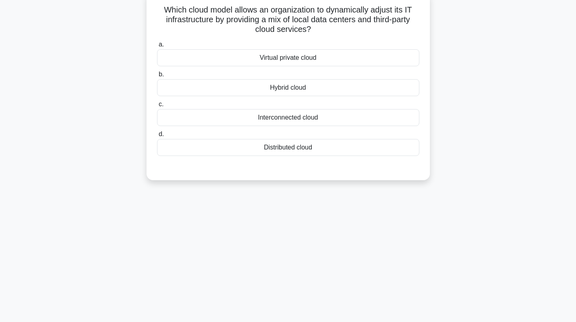
scroll to position [0, 0]
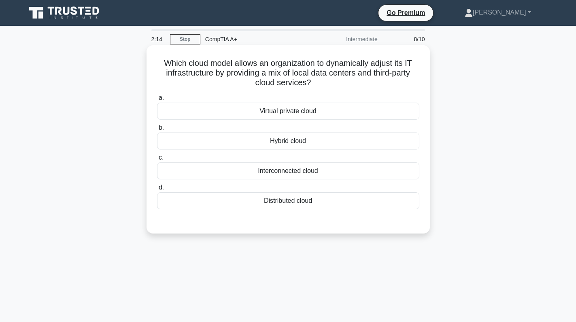
click at [334, 117] on div "Virtual private cloud" at bounding box center [288, 111] width 262 height 17
click at [157, 101] on input "a. Virtual private cloud" at bounding box center [157, 97] width 0 height 5
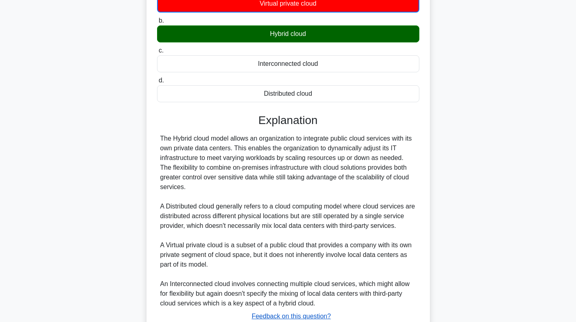
scroll to position [168, 0]
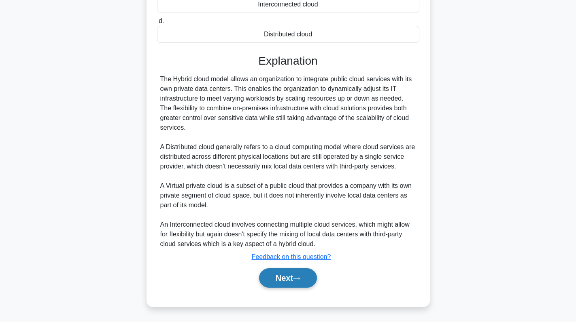
click at [274, 280] on button "Next" at bounding box center [288, 278] width 58 height 19
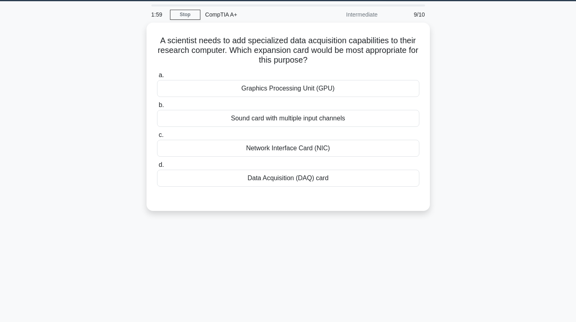
scroll to position [0, 0]
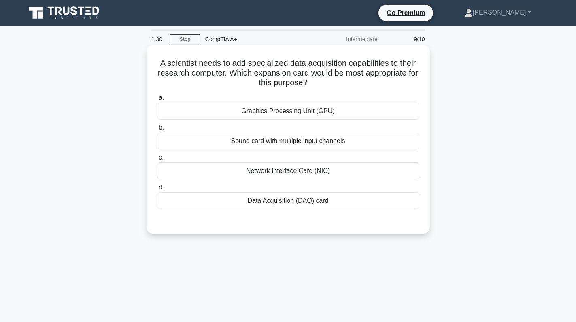
click at [303, 206] on div "Data Acquisition (DAQ) card" at bounding box center [288, 201] width 262 height 17
click at [157, 191] on input "d. Data Acquisition (DAQ) card" at bounding box center [157, 187] width 0 height 5
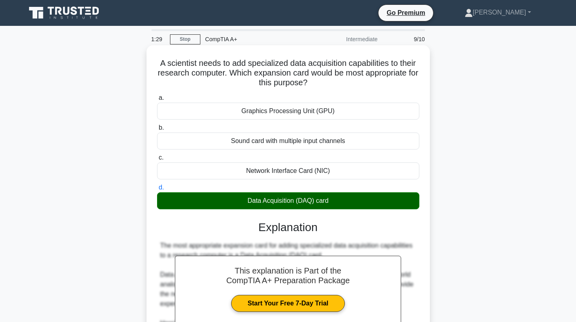
scroll to position [216, 0]
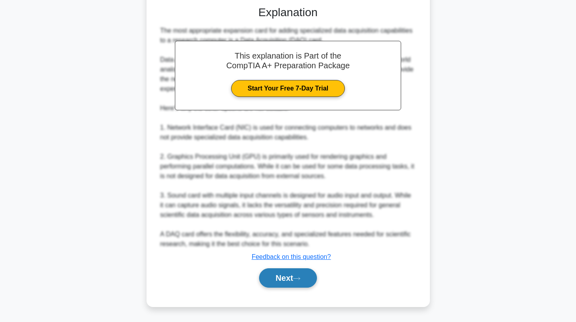
click at [291, 269] on button "Next" at bounding box center [288, 278] width 58 height 19
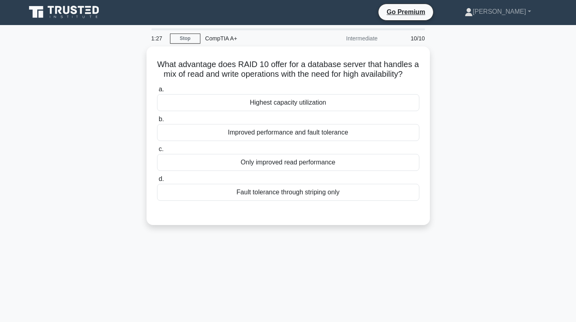
scroll to position [0, 0]
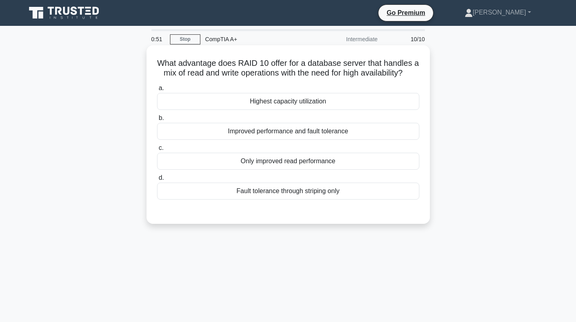
click at [328, 140] on div "Improved performance and fault tolerance" at bounding box center [288, 131] width 262 height 17
click at [157, 121] on input "b. Improved performance and fault tolerance" at bounding box center [157, 118] width 0 height 5
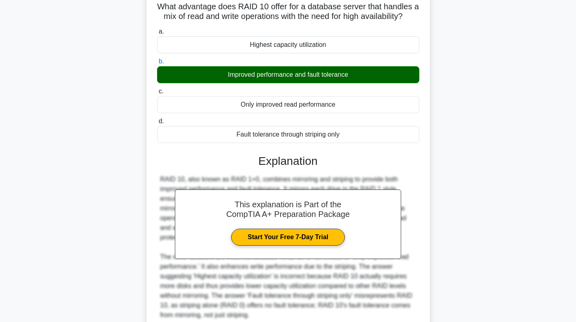
scroll to position [138, 0]
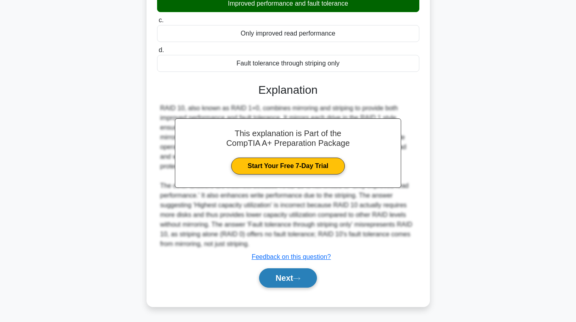
click at [296, 273] on button "Next" at bounding box center [288, 278] width 58 height 19
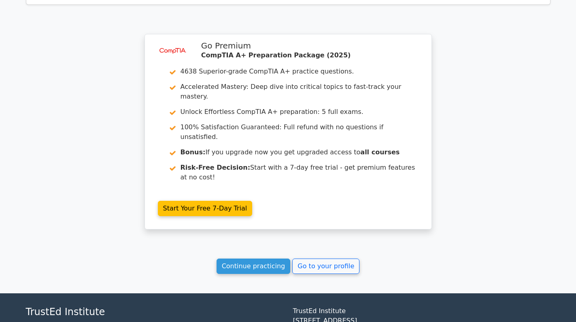
scroll to position [1440, 0]
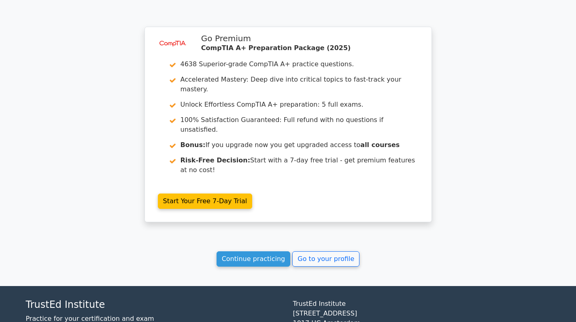
click at [260, 252] on link "Continue practicing" at bounding box center [253, 259] width 74 height 15
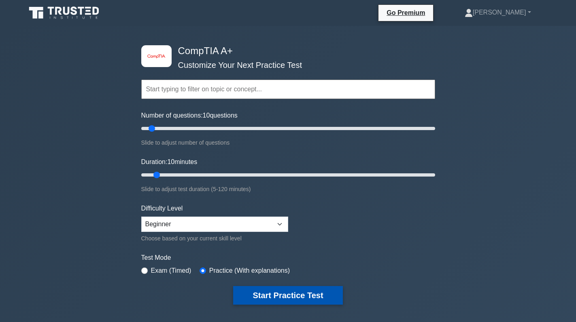
click at [324, 292] on button "Start Practice Test" at bounding box center [287, 295] width 109 height 19
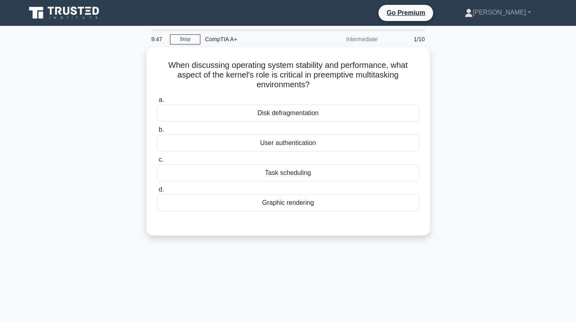
drag, startPoint x: 326, startPoint y: 86, endPoint x: 137, endPoint y: 58, distance: 190.5
click at [137, 58] on div "When discussing operating system stability and performance, what aspect of the …" at bounding box center [288, 146] width 534 height 198
copy h5 "When discussing operating system stability and performance, what aspect of the …"
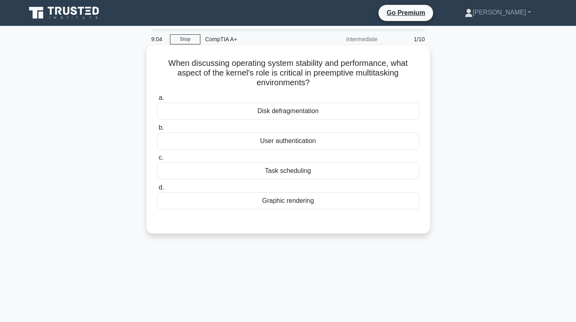
click at [324, 113] on div "Disk defragmentation" at bounding box center [288, 111] width 262 height 17
click at [157, 101] on input "a. Disk defragmentation" at bounding box center [157, 97] width 0 height 5
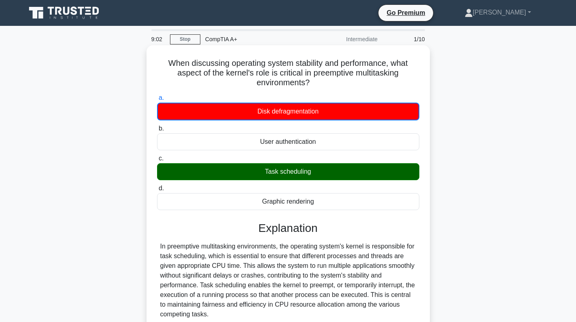
scroll to position [148, 0]
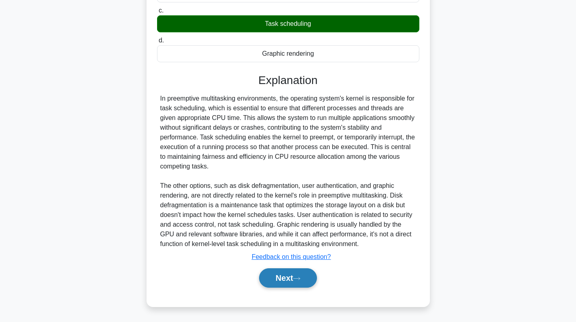
click at [265, 276] on button "Next" at bounding box center [288, 278] width 58 height 19
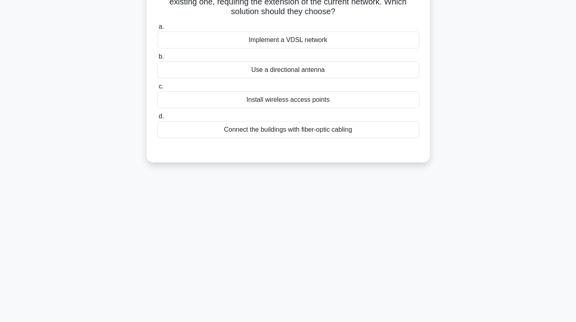
scroll to position [0, 0]
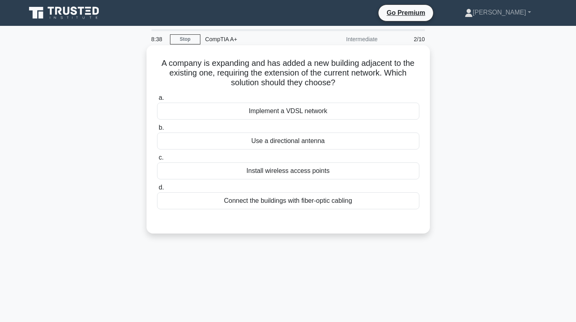
click at [272, 198] on div "Connect the buildings with fiber-optic cabling" at bounding box center [288, 201] width 262 height 17
click at [157, 191] on input "d. Connect the buildings with fiber-optic cabling" at bounding box center [157, 187] width 0 height 5
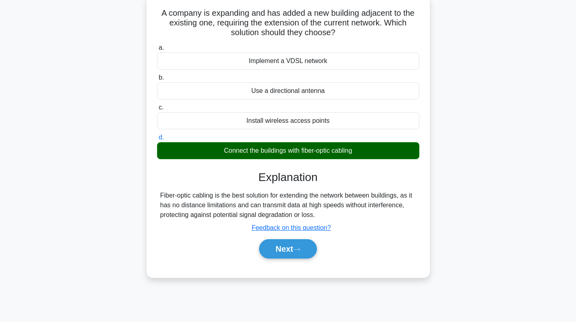
scroll to position [114, 0]
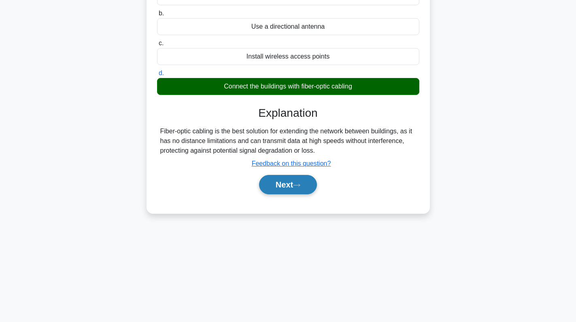
click at [288, 187] on button "Next" at bounding box center [288, 184] width 58 height 19
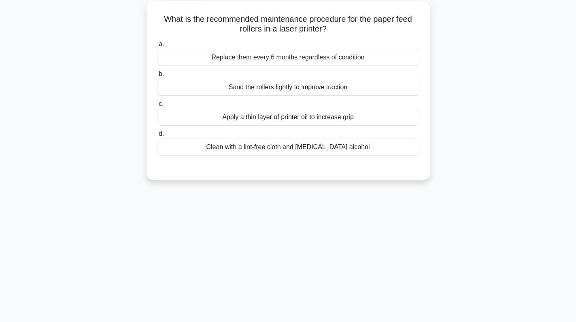
scroll to position [34, 0]
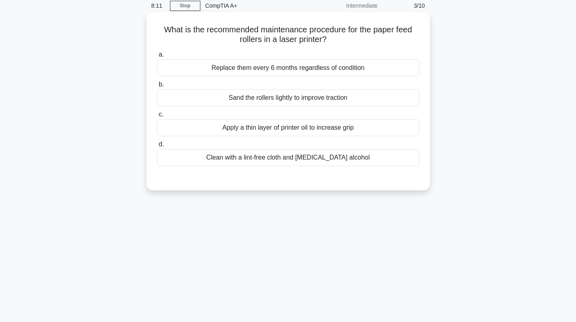
click at [287, 160] on div "Clean with a lint-free cloth and [MEDICAL_DATA] alcohol" at bounding box center [288, 157] width 262 height 17
click at [157, 147] on input "d. Clean with a lint-free cloth and [MEDICAL_DATA] alcohol" at bounding box center [157, 144] width 0 height 5
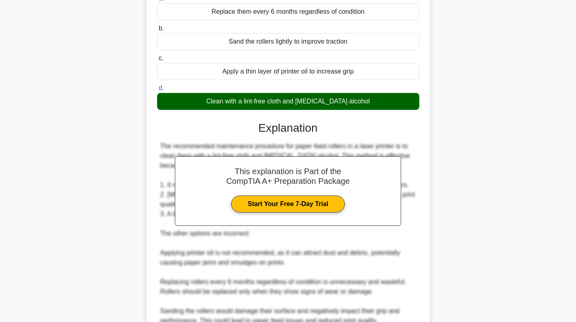
scroll to position [148, 0]
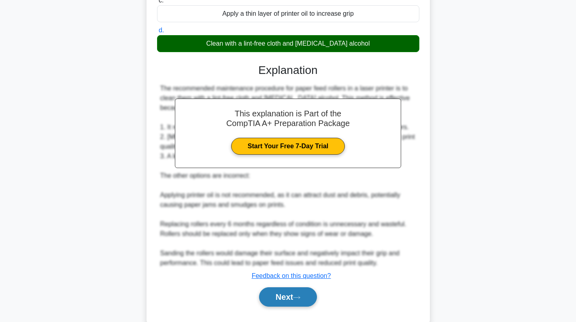
click at [267, 288] on button "Next" at bounding box center [288, 297] width 58 height 19
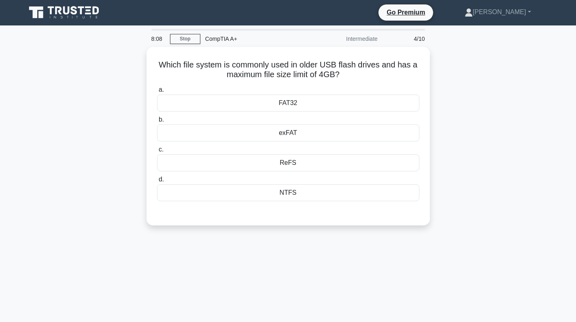
scroll to position [0, 0]
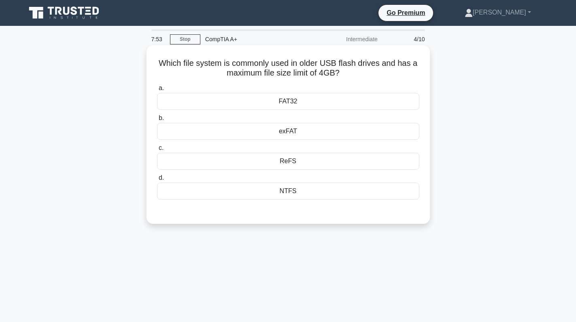
click at [330, 105] on div "FAT32" at bounding box center [288, 101] width 262 height 17
click at [157, 91] on input "a. FAT32" at bounding box center [157, 88] width 0 height 5
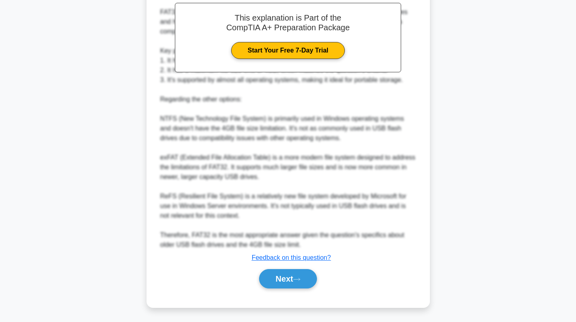
scroll to position [245, 0]
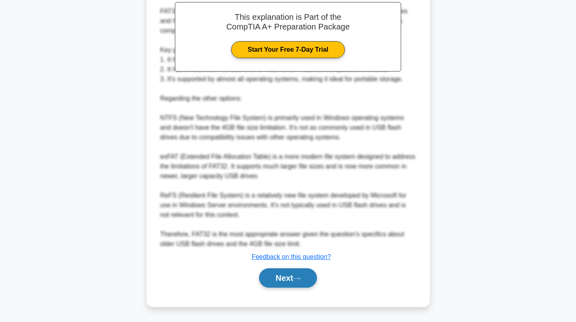
click at [275, 274] on button "Next" at bounding box center [288, 278] width 58 height 19
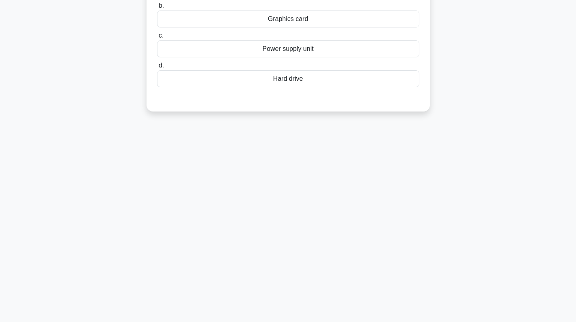
scroll to position [0, 0]
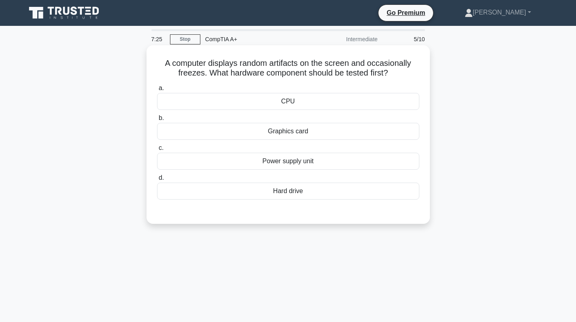
click at [328, 130] on div "Graphics card" at bounding box center [288, 131] width 262 height 17
click at [157, 121] on input "b. Graphics card" at bounding box center [157, 118] width 0 height 5
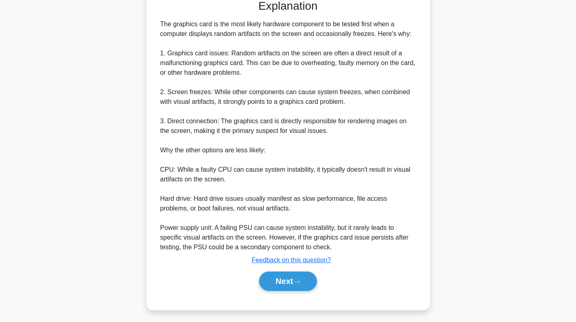
scroll to position [216, 0]
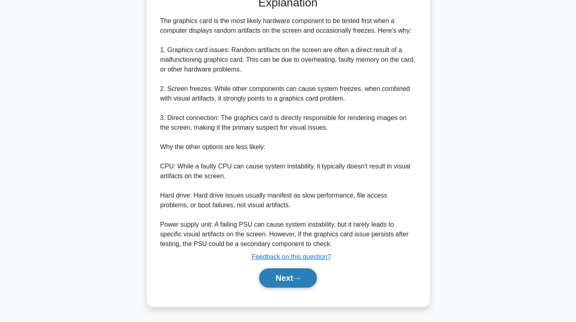
click at [299, 277] on icon at bounding box center [296, 279] width 7 height 4
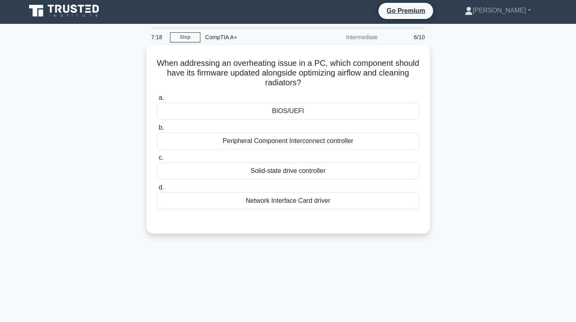
scroll to position [0, 0]
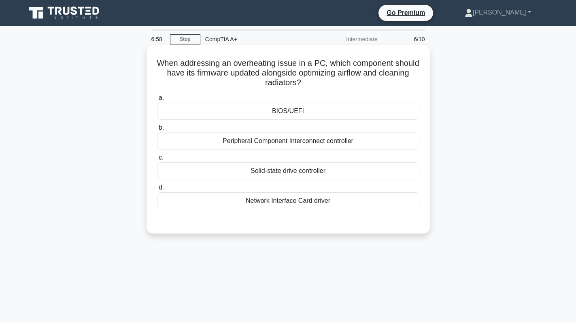
drag, startPoint x: 324, startPoint y: 88, endPoint x: 152, endPoint y: 62, distance: 173.9
click at [152, 62] on div "When addressing an overheating issue in a PC, which component should have its f…" at bounding box center [288, 140] width 277 height 182
copy h5 "When addressing an overheating issue in a PC, which component should have its f…"
click at [317, 106] on div "BIOS/UEFI" at bounding box center [288, 111] width 262 height 17
click at [157, 101] on input "a. BIOS/[GEOGRAPHIC_DATA]" at bounding box center [157, 97] width 0 height 5
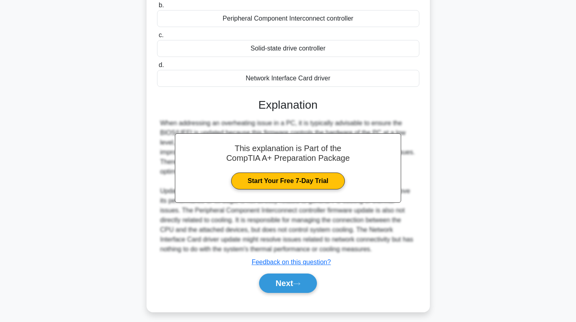
scroll to position [128, 0]
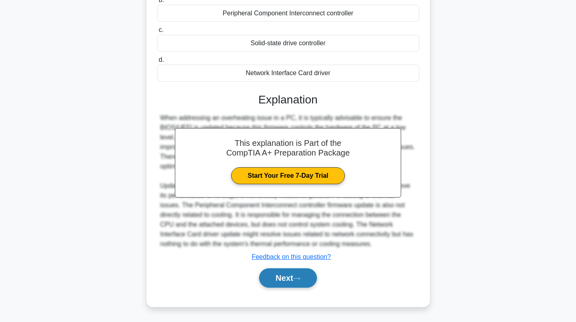
click at [285, 273] on button "Next" at bounding box center [288, 278] width 58 height 19
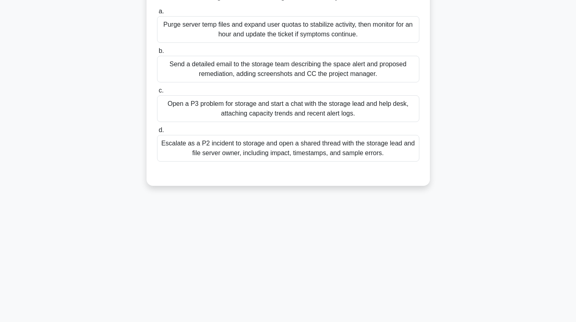
scroll to position [0, 0]
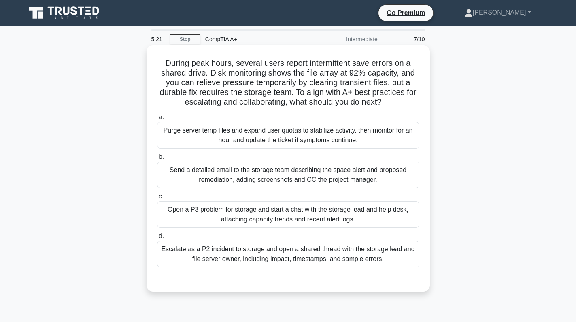
click at [290, 133] on div "Purge server temp files and expand user quotas to stabilize activity, then moni…" at bounding box center [288, 135] width 262 height 27
click at [157, 120] on input "a. Purge server temp files and expand user quotas to stabilize activity, then m…" at bounding box center [157, 117] width 0 height 5
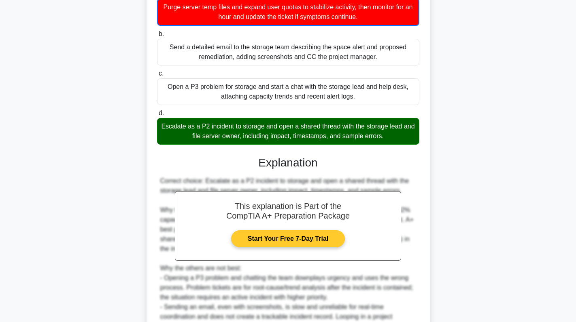
scroll to position [236, 0]
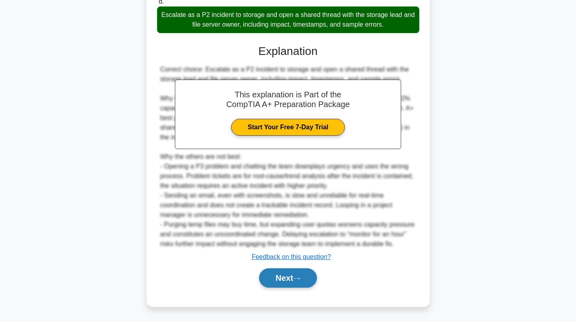
click at [295, 272] on button "Next" at bounding box center [288, 278] width 58 height 19
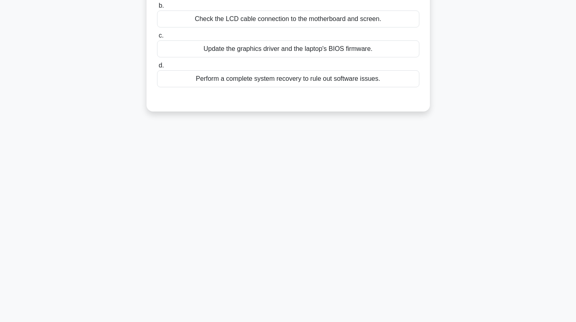
scroll to position [0, 0]
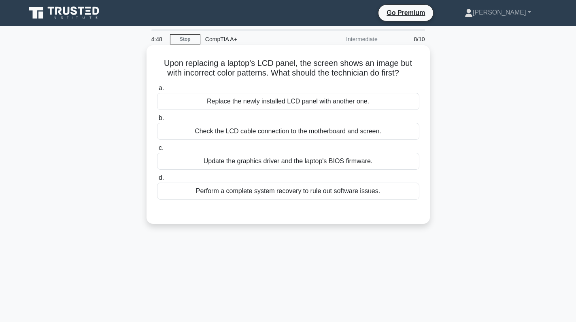
click at [305, 129] on div "Check the LCD cable connection to the motherboard and screen." at bounding box center [288, 131] width 262 height 17
click at [157, 121] on input "b. Check the LCD cable connection to the motherboard and screen." at bounding box center [157, 118] width 0 height 5
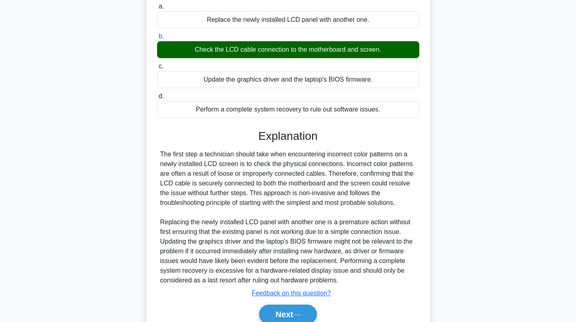
scroll to position [119, 0]
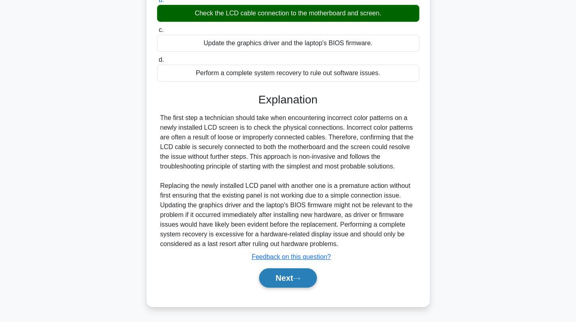
click at [285, 281] on button "Next" at bounding box center [288, 278] width 58 height 19
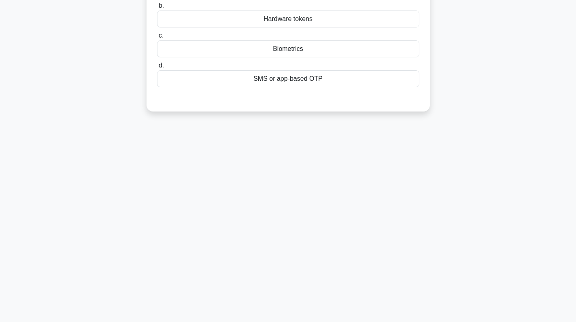
scroll to position [0, 0]
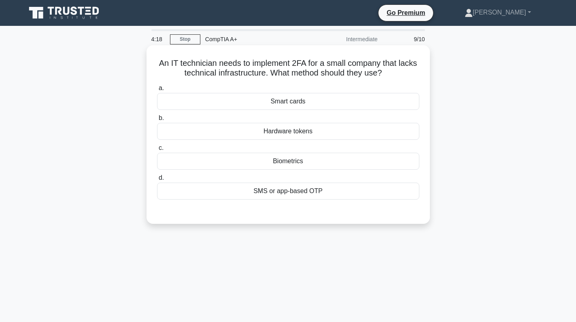
click at [322, 193] on div "SMS or app-based OTP" at bounding box center [288, 191] width 262 height 17
click at [157, 181] on input "d. SMS or app-based OTP" at bounding box center [157, 178] width 0 height 5
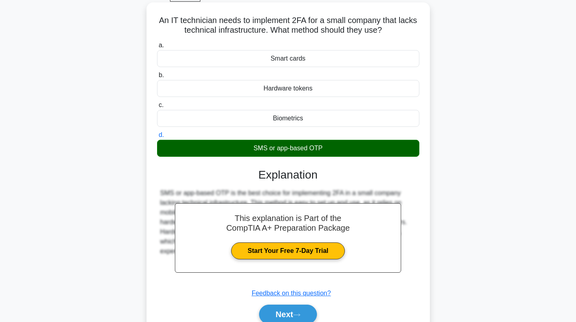
scroll to position [114, 0]
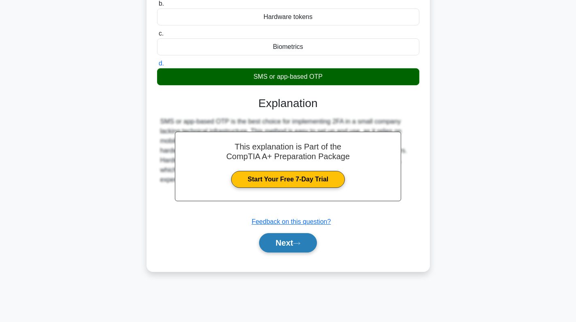
click at [282, 246] on button "Next" at bounding box center [288, 242] width 58 height 19
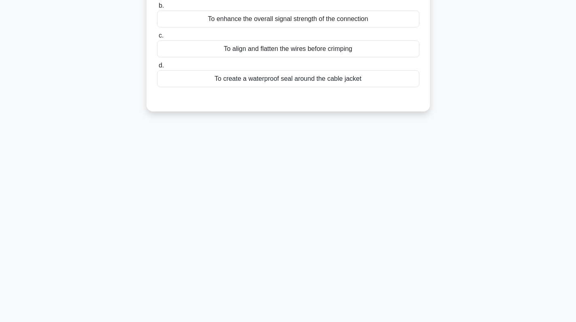
scroll to position [0, 0]
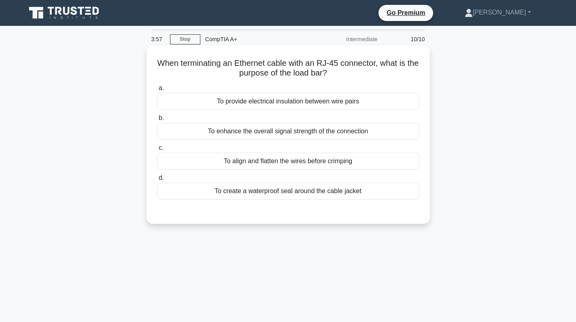
drag, startPoint x: 342, startPoint y: 73, endPoint x: 150, endPoint y: 63, distance: 192.4
click at [150, 63] on div "When terminating an Ethernet cable with an RJ-45 connector, what is the purpose…" at bounding box center [288, 135] width 277 height 172
copy h5 "When terminating an Ethernet cable with an RJ-45 connector, what is the purpose…"
click at [307, 165] on div "To align and flatten the wires before crimping" at bounding box center [288, 161] width 262 height 17
click at [157, 151] on input "c. To align and flatten the wires before crimping" at bounding box center [157, 148] width 0 height 5
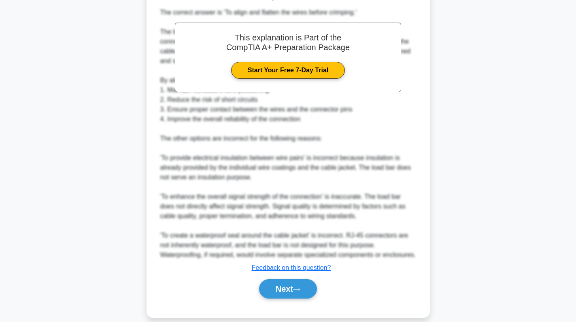
scroll to position [235, 0]
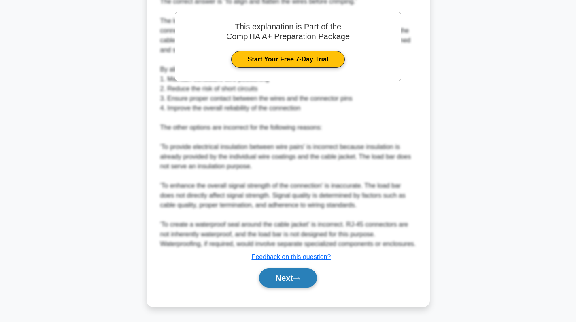
click at [281, 275] on button "Next" at bounding box center [288, 278] width 58 height 19
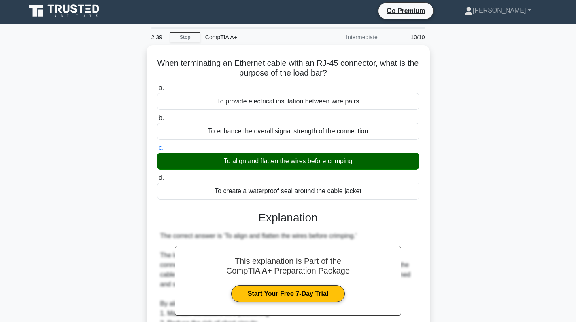
scroll to position [0, 0]
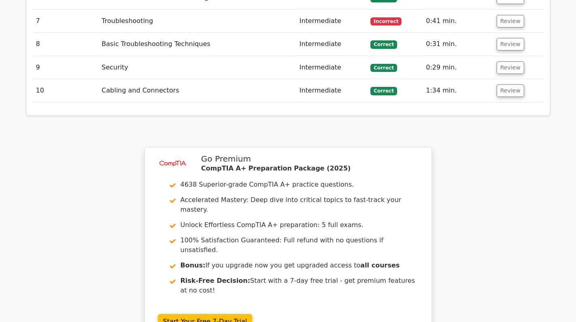
scroll to position [1365, 0]
